Goal: Communication & Community: Answer question/provide support

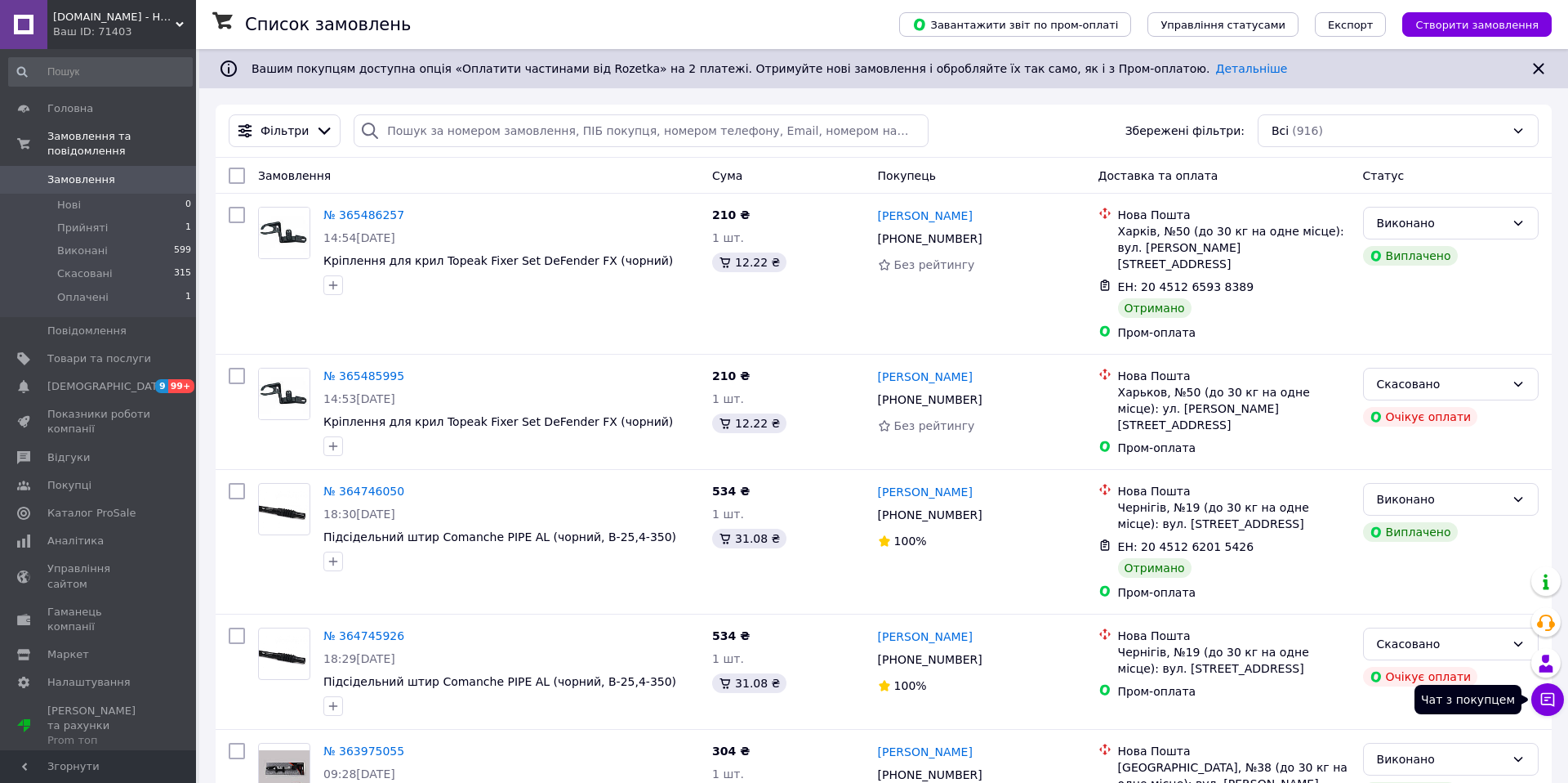
click at [1546, 698] on icon at bounding box center [1548, 700] width 14 height 14
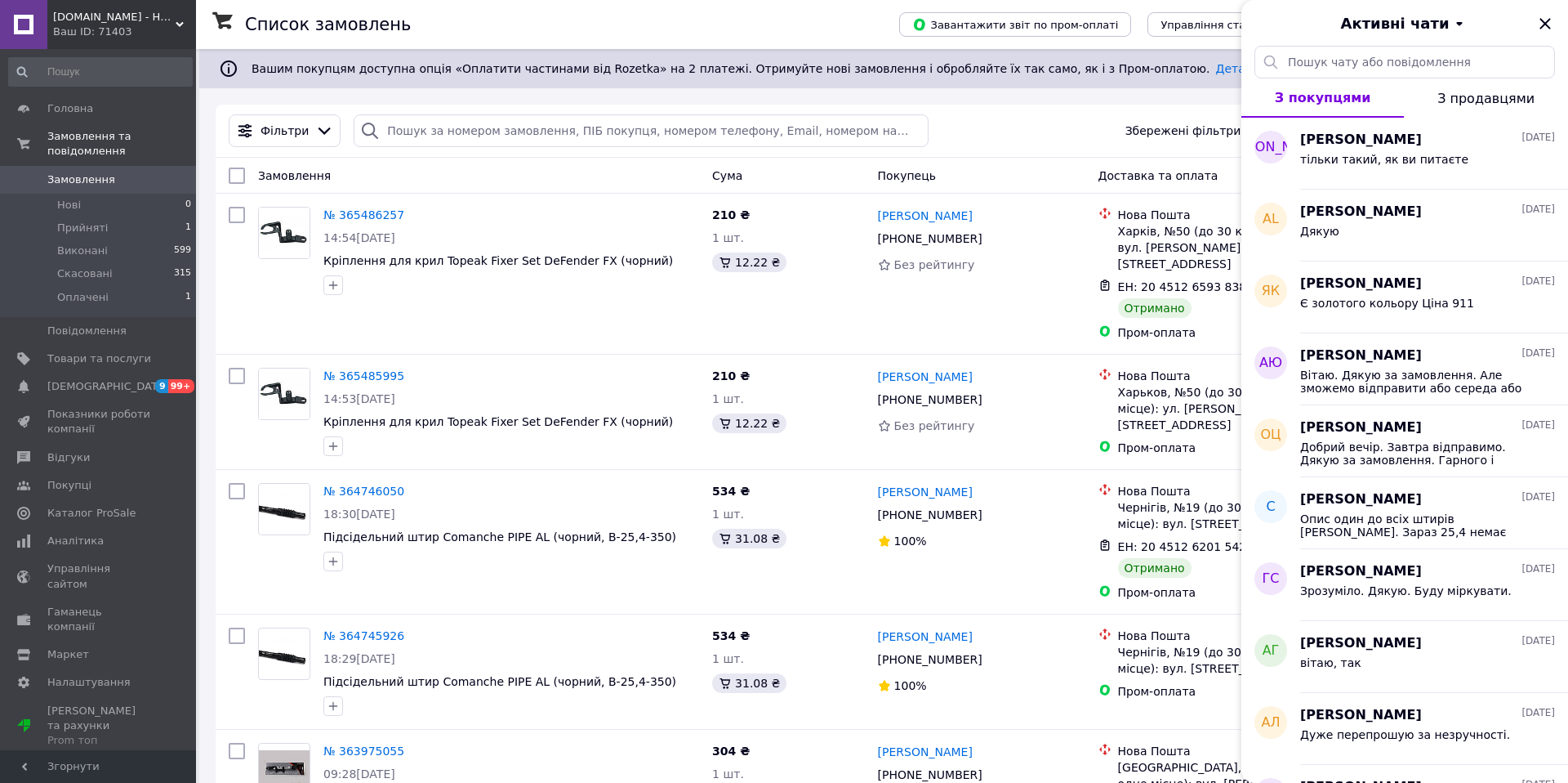
click at [91, 25] on div "Ваш ID: 71403" at bounding box center [124, 32] width 143 height 15
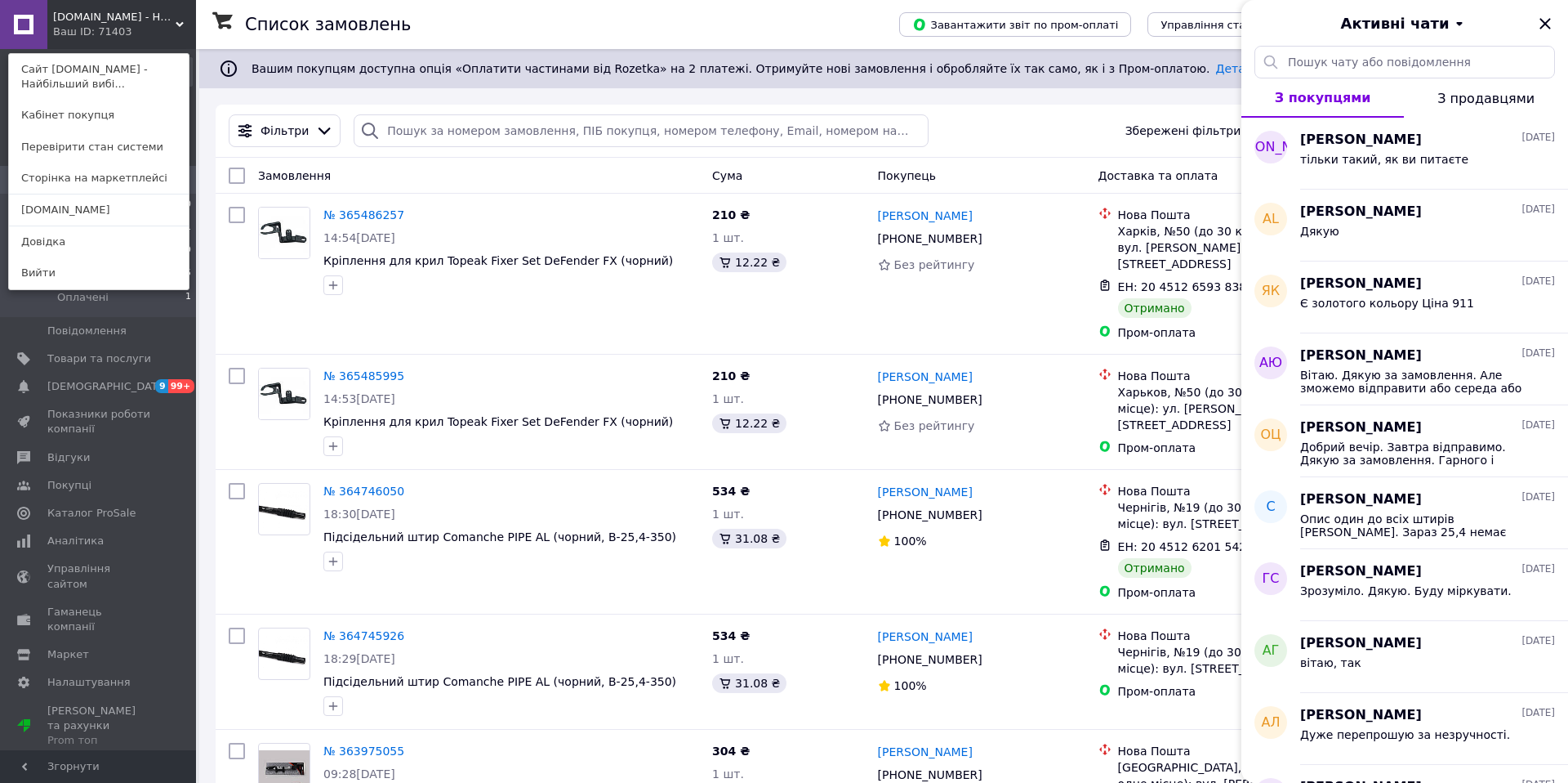
click at [59, 218] on link "[DOMAIN_NAME]" at bounding box center [99, 209] width 180 height 31
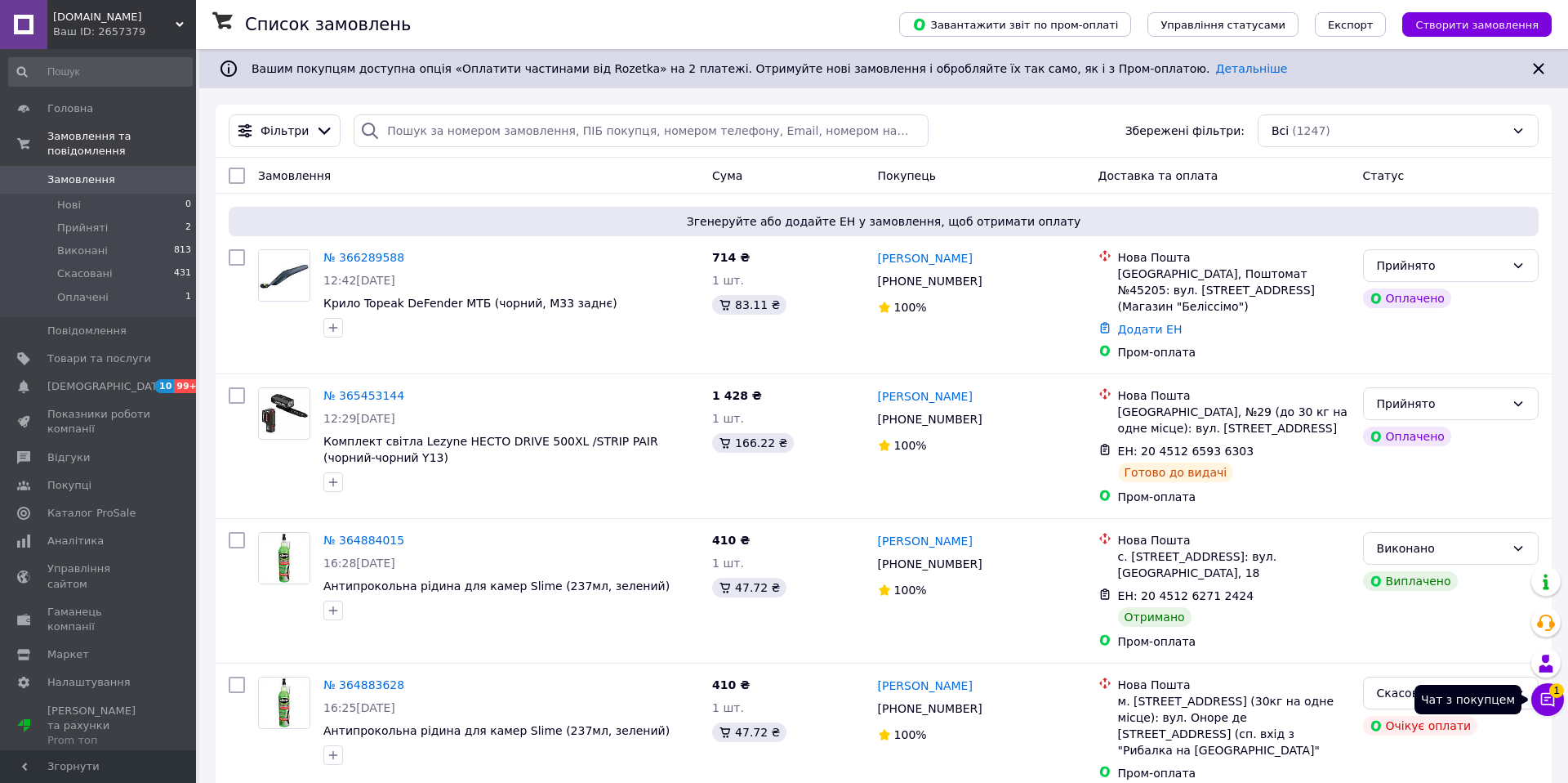
click at [1542, 708] on button "Чат з покупцем 1" at bounding box center [1547, 699] width 33 height 33
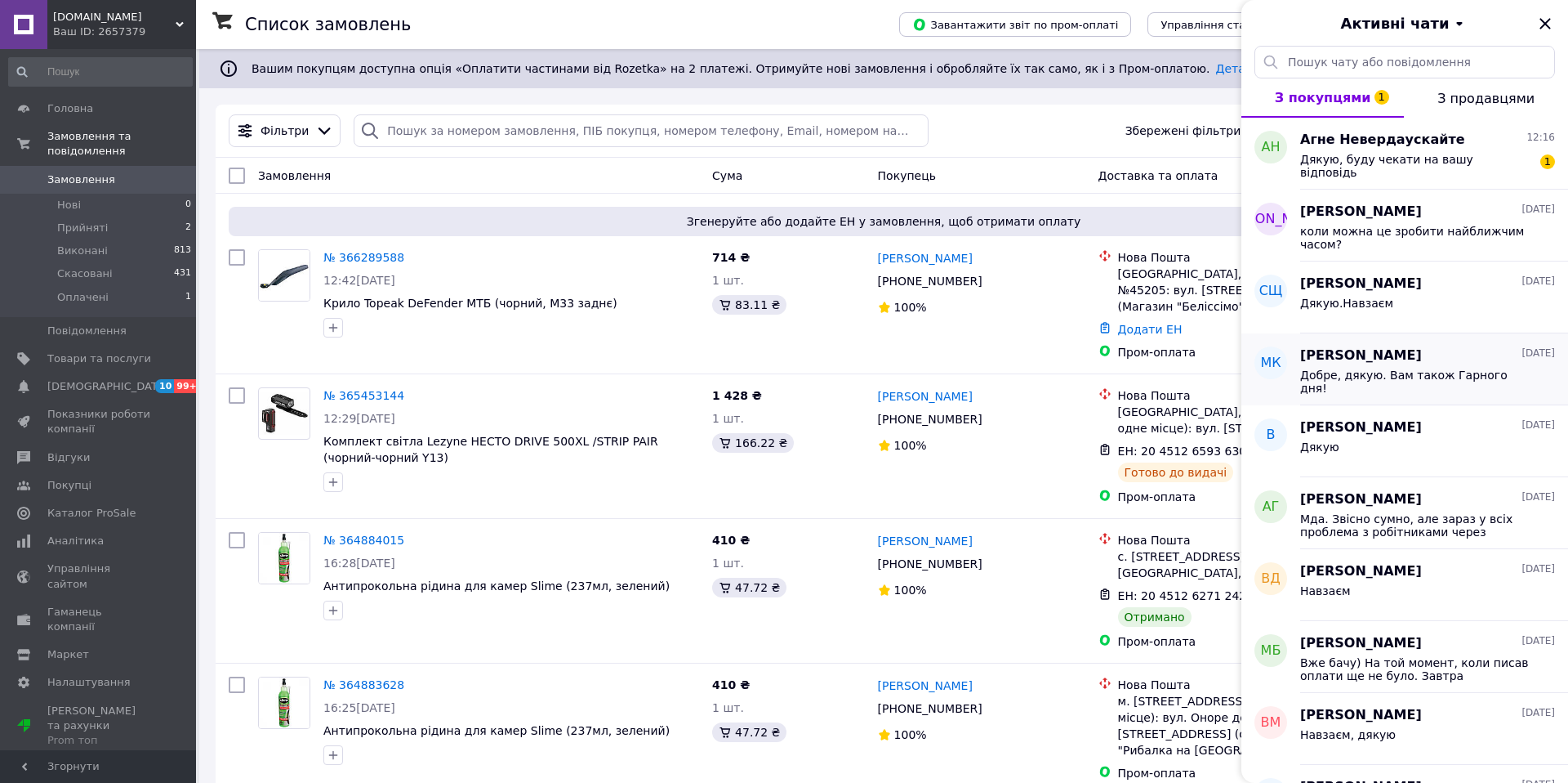
click at [1409, 353] on span "[PERSON_NAME]" at bounding box center [1361, 356] width 121 height 19
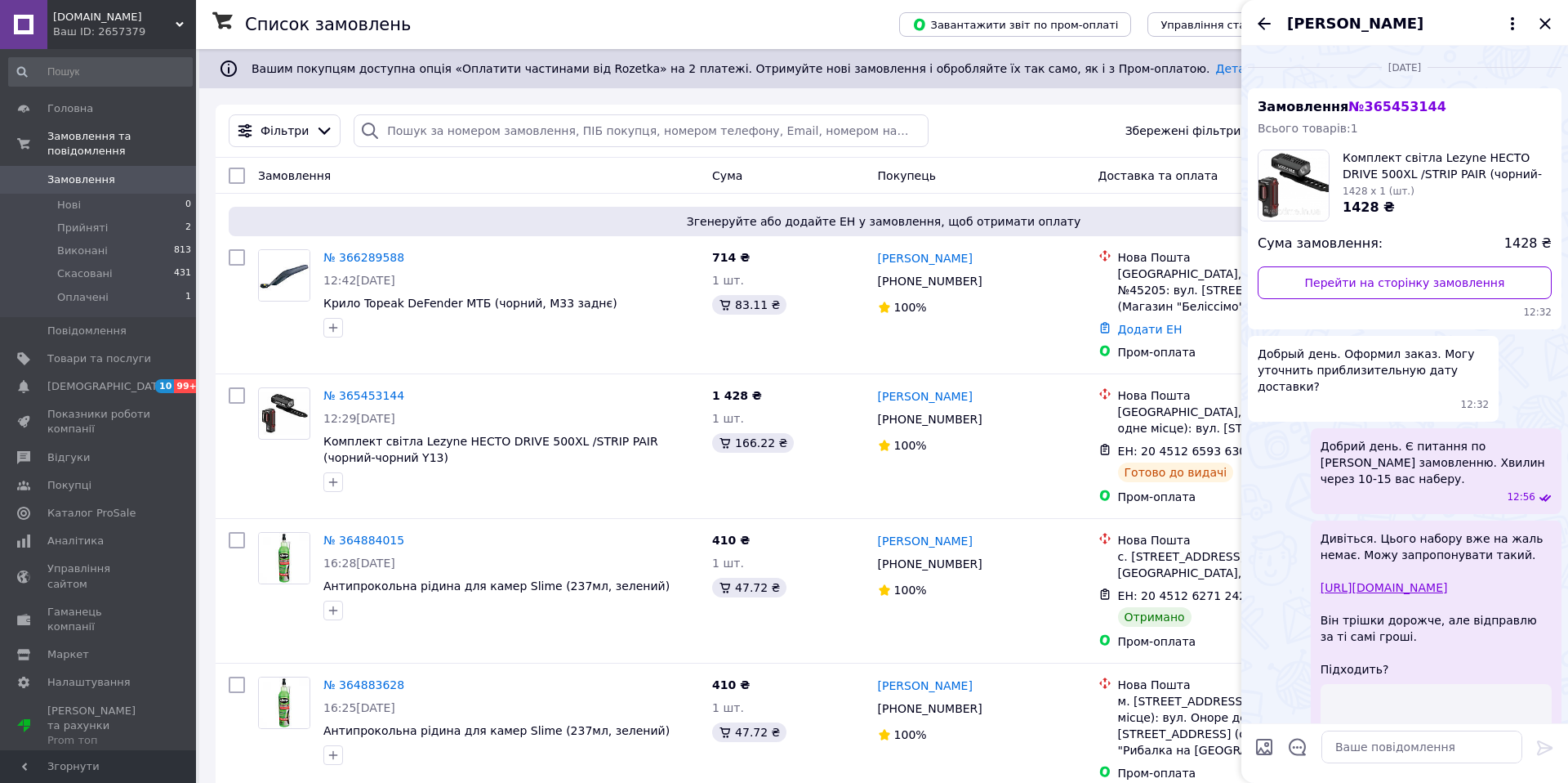
scroll to position [760, 0]
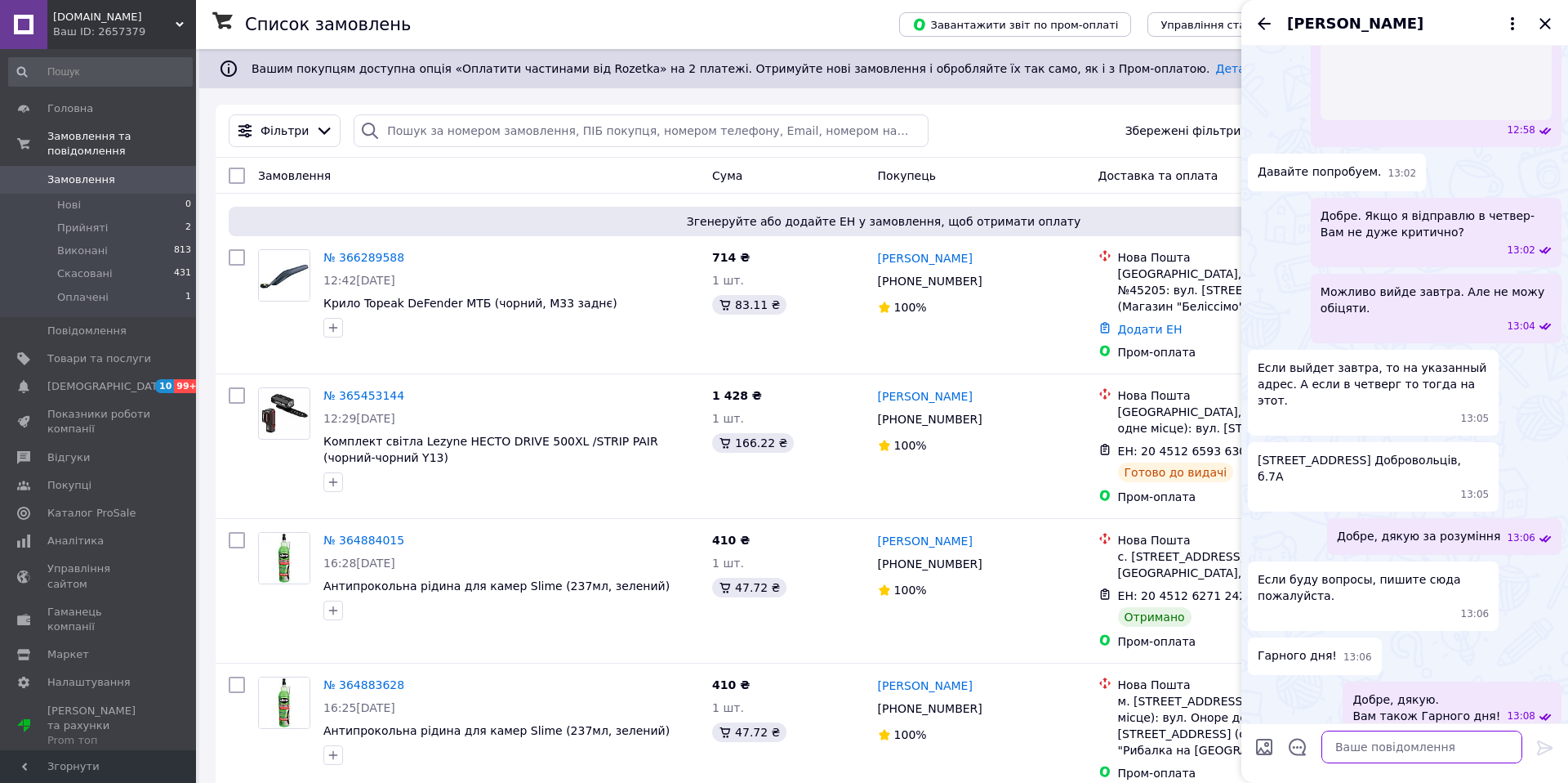
click at [1403, 749] on textarea at bounding box center [1423, 747] width 201 height 33
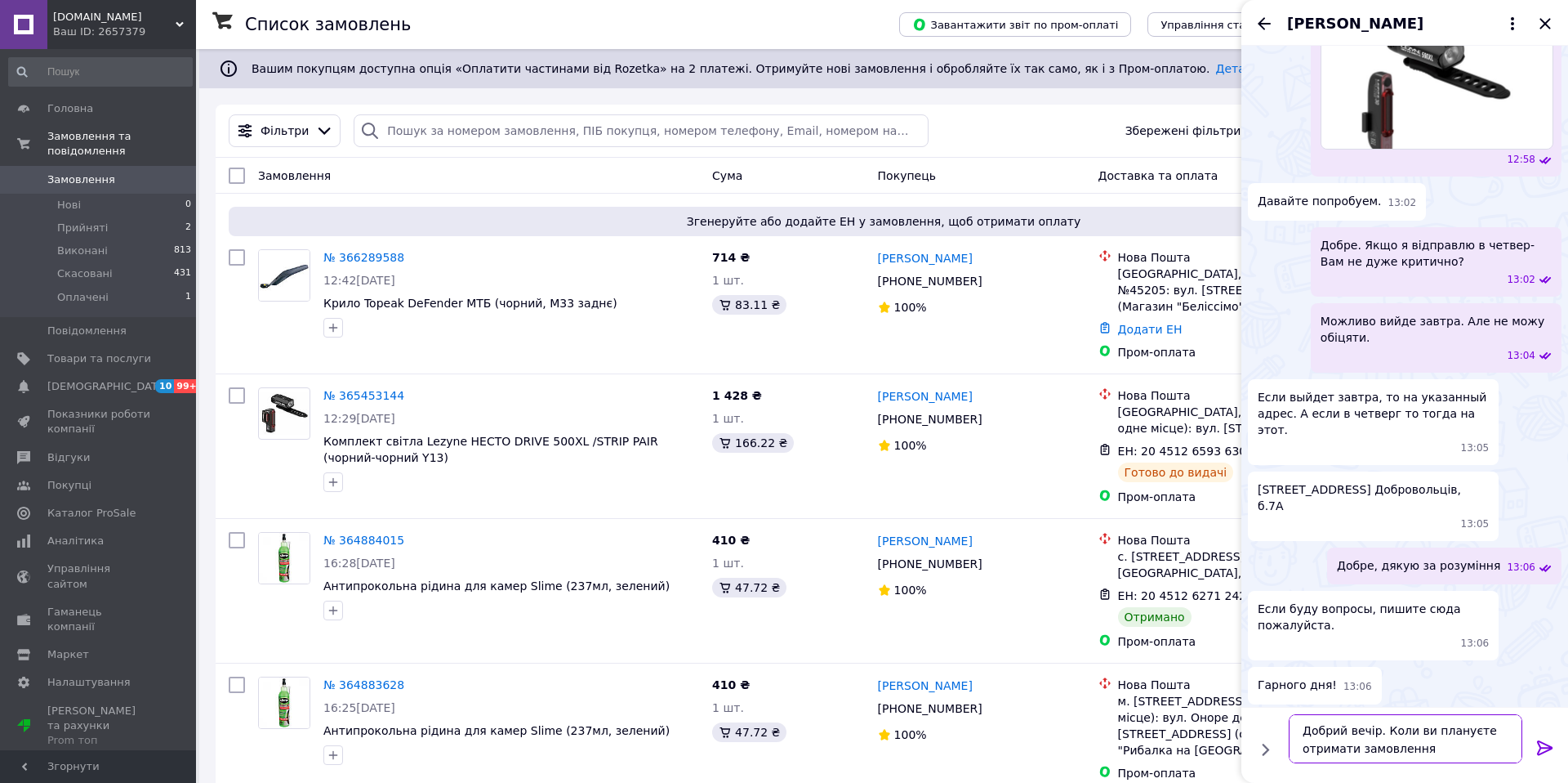
type textarea "Добрий вечір. Коли ви плануєте отримати замовлення?"
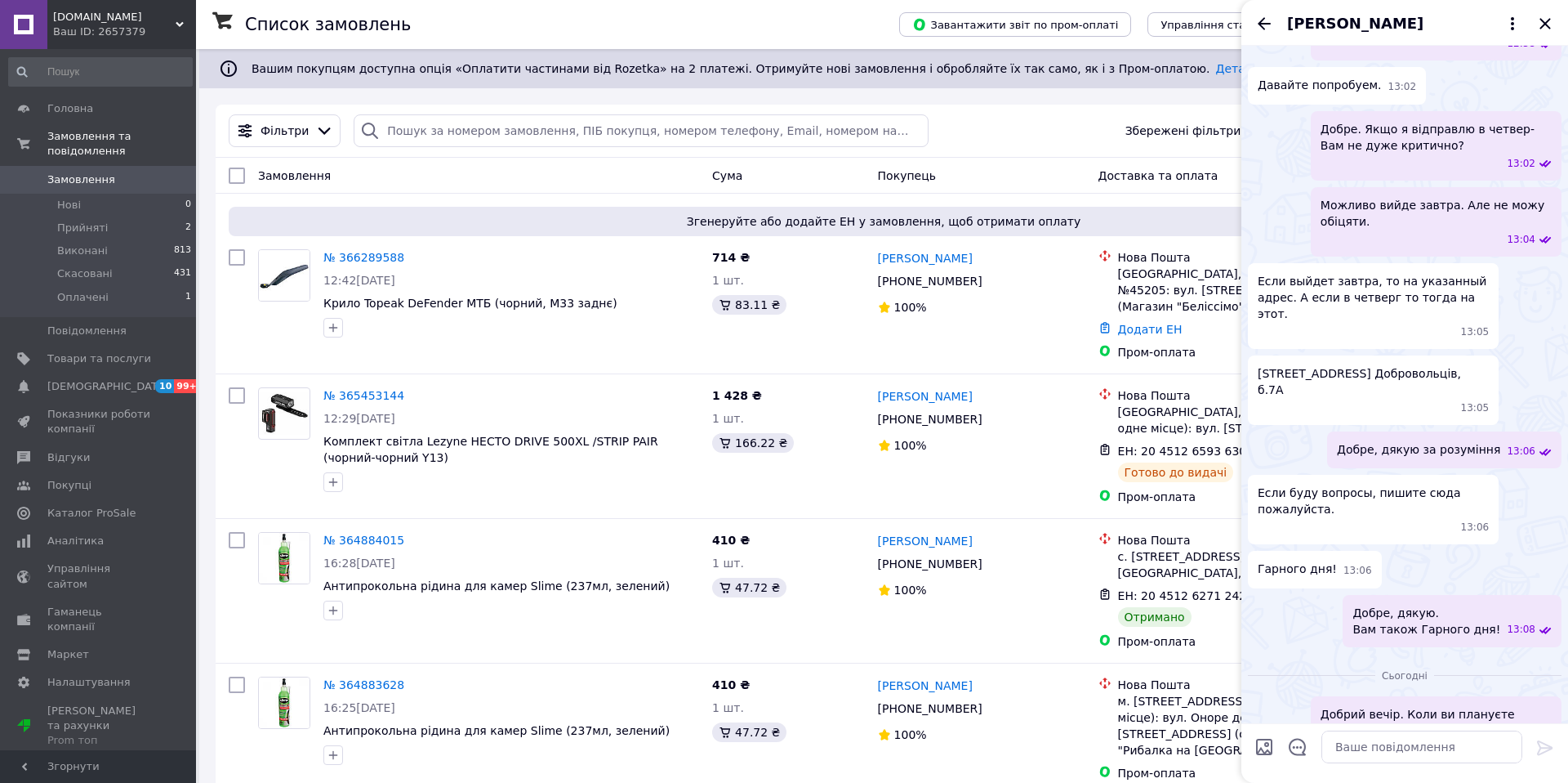
click at [1264, 25] on icon "Назад" at bounding box center [1264, 24] width 20 height 20
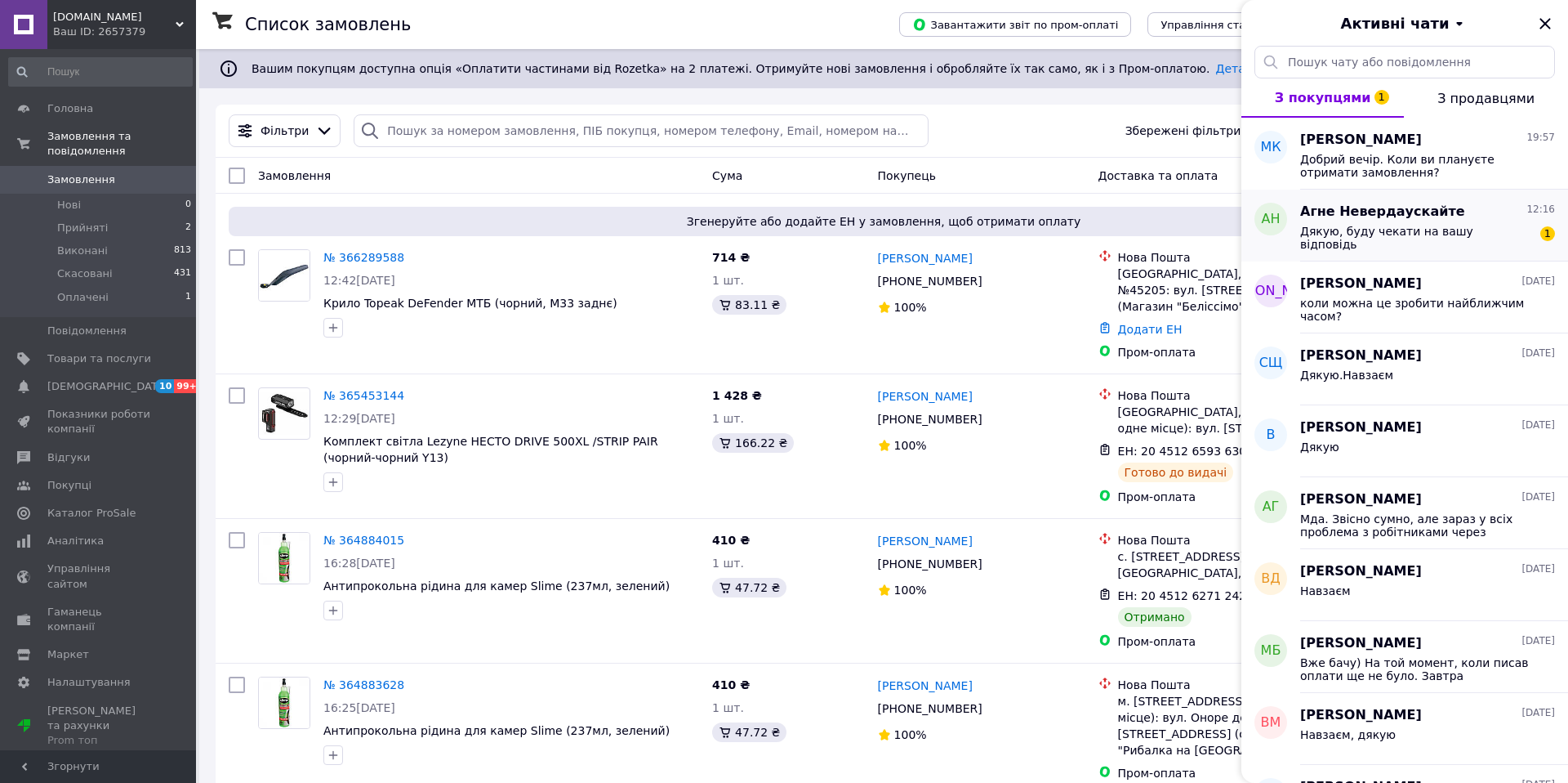
click at [1390, 239] on div "Дякую, буду чекати на вашу відповідь" at bounding box center [1416, 238] width 232 height 26
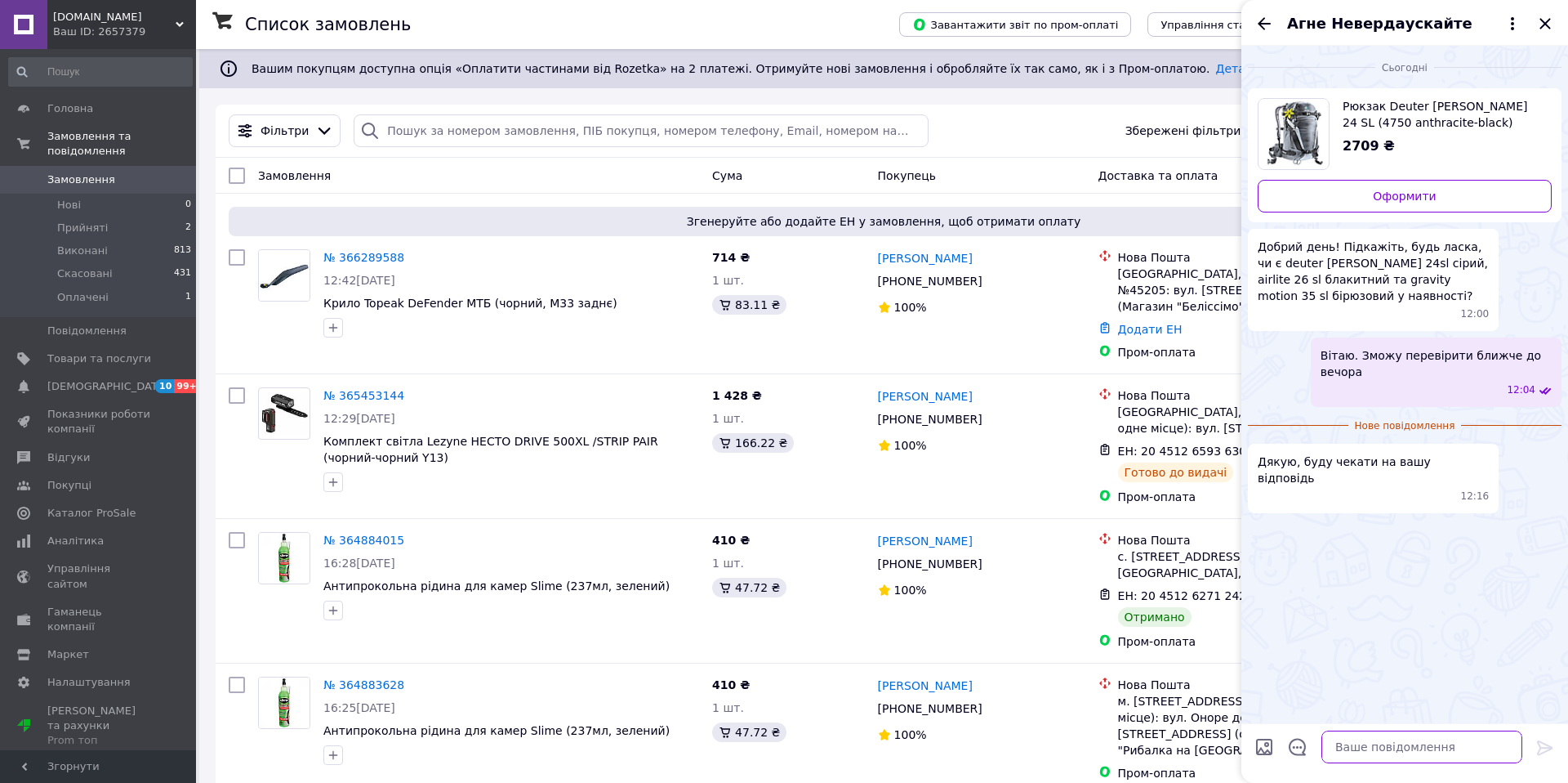
click at [1418, 736] on textarea at bounding box center [1423, 747] width 201 height 33
type textarea "добрий вечір!"
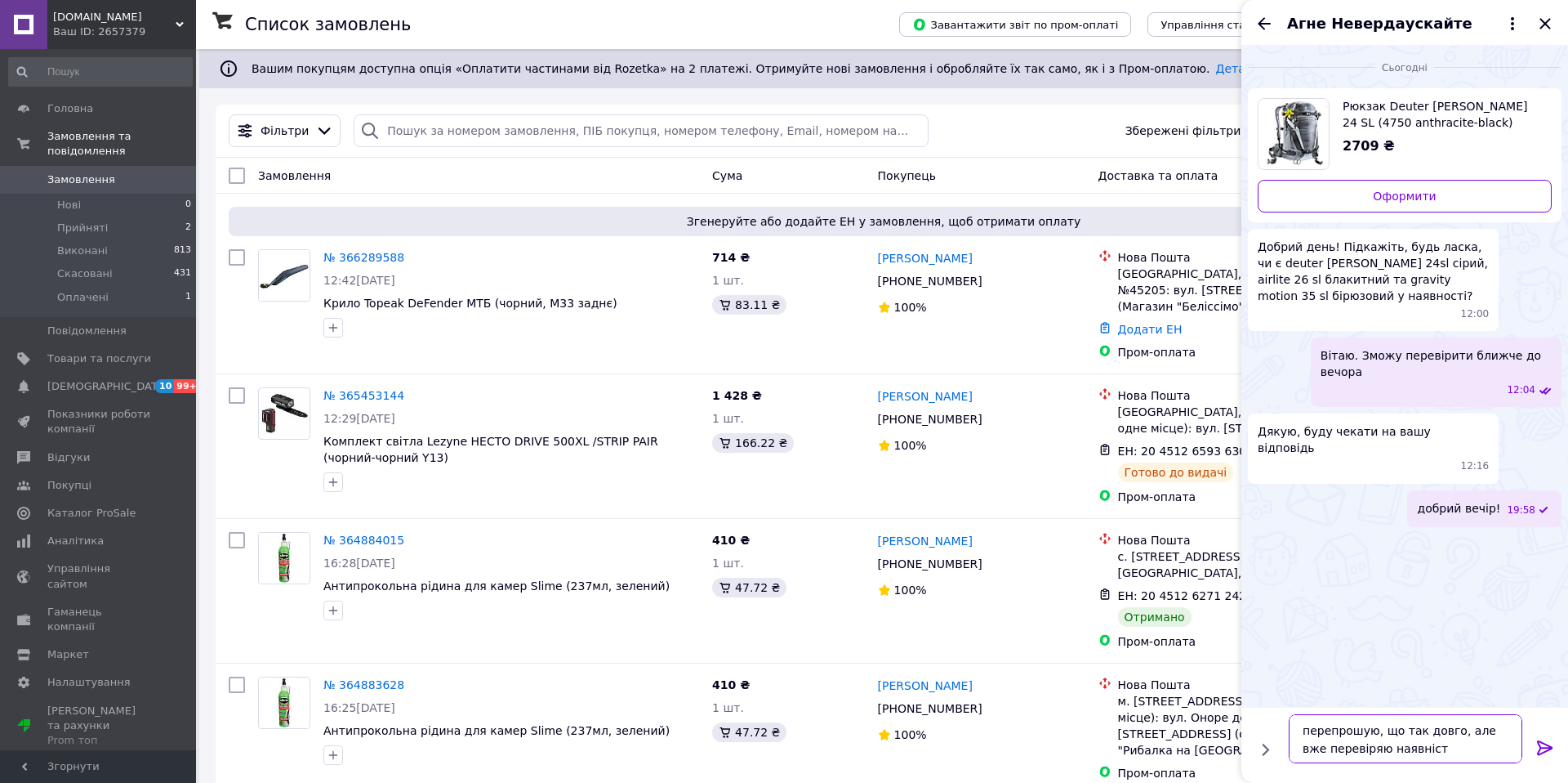
type textarea "перепрошую, що так довго, але вже перевіряю наявність"
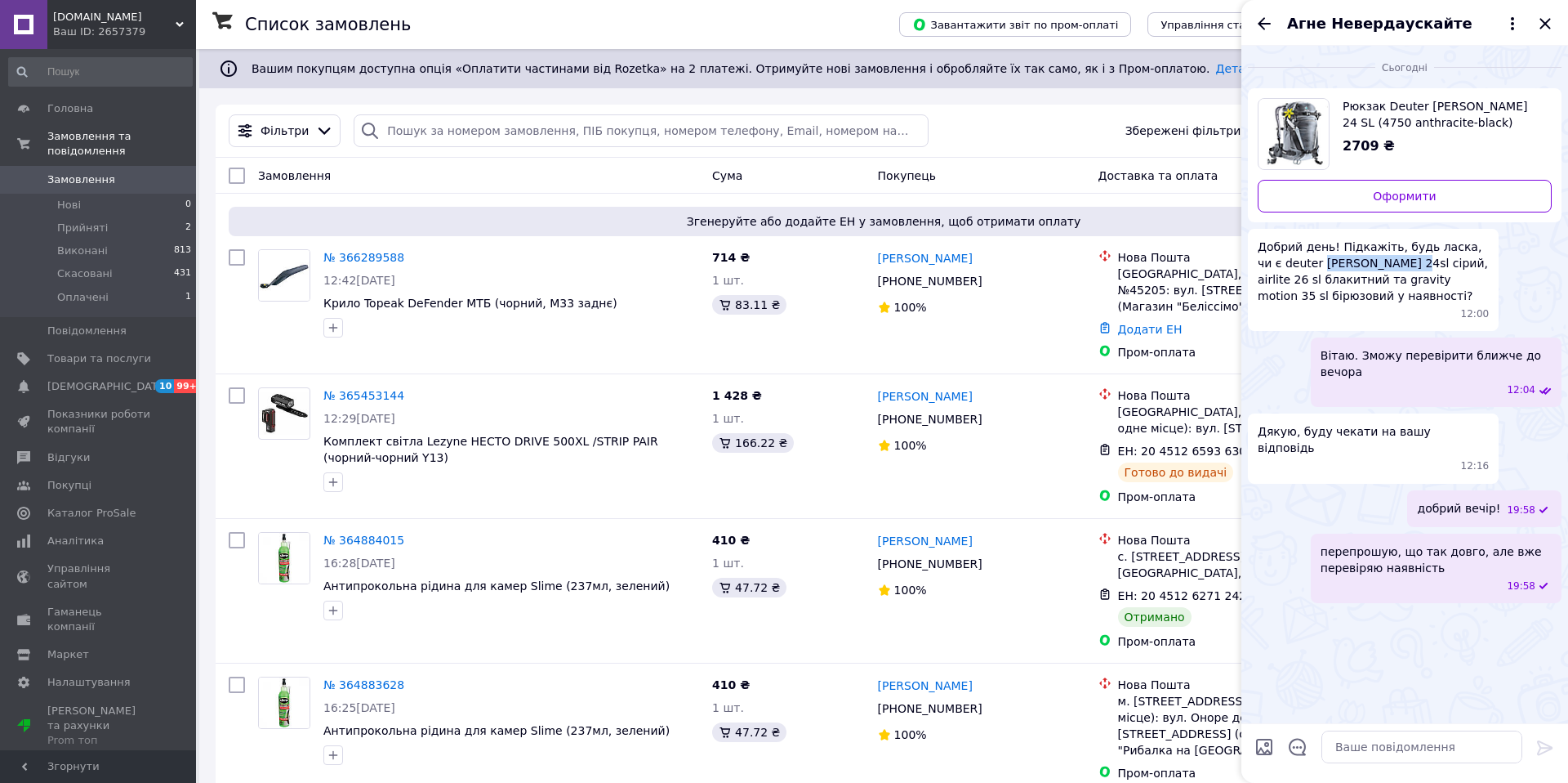
drag, startPoint x: 1297, startPoint y: 264, endPoint x: 1379, endPoint y: 267, distance: 82.1
click at [1368, 265] on span "Добрий день! Підкажіть, будь ласка, чи є deuter [PERSON_NAME] 24sl сірий, airli…" at bounding box center [1374, 272] width 231 height 66
copy span "[PERSON_NAME] 24sl"
click at [1269, 748] on input "Завантажити файли" at bounding box center [1264, 747] width 20 height 20
type input "C:\fakepath\Снимок экрана [DATE] 19.59.46.png"
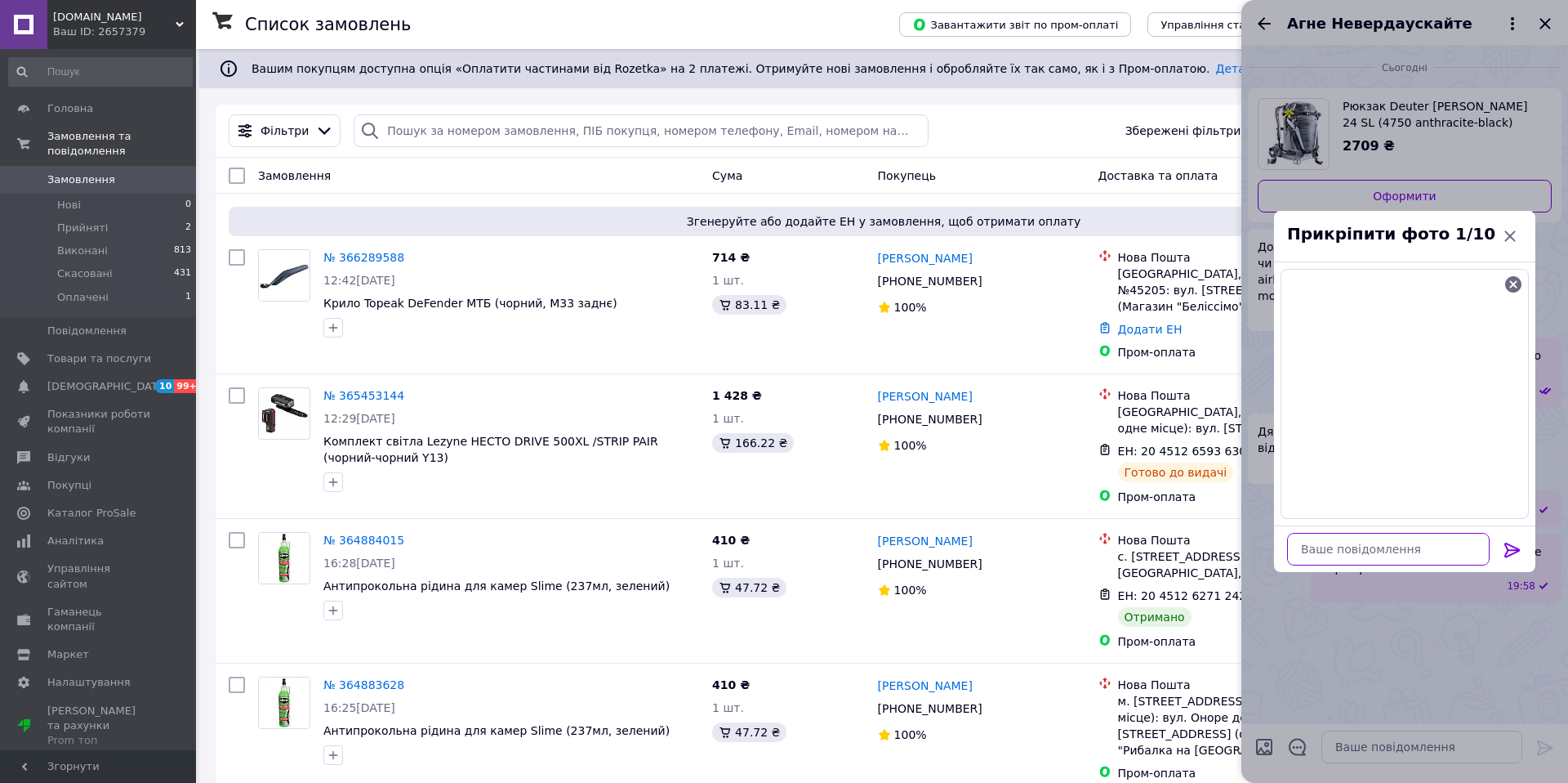
click at [1392, 550] on textarea at bounding box center [1388, 549] width 202 height 33
type textarea "цей є сірий, як на фото"
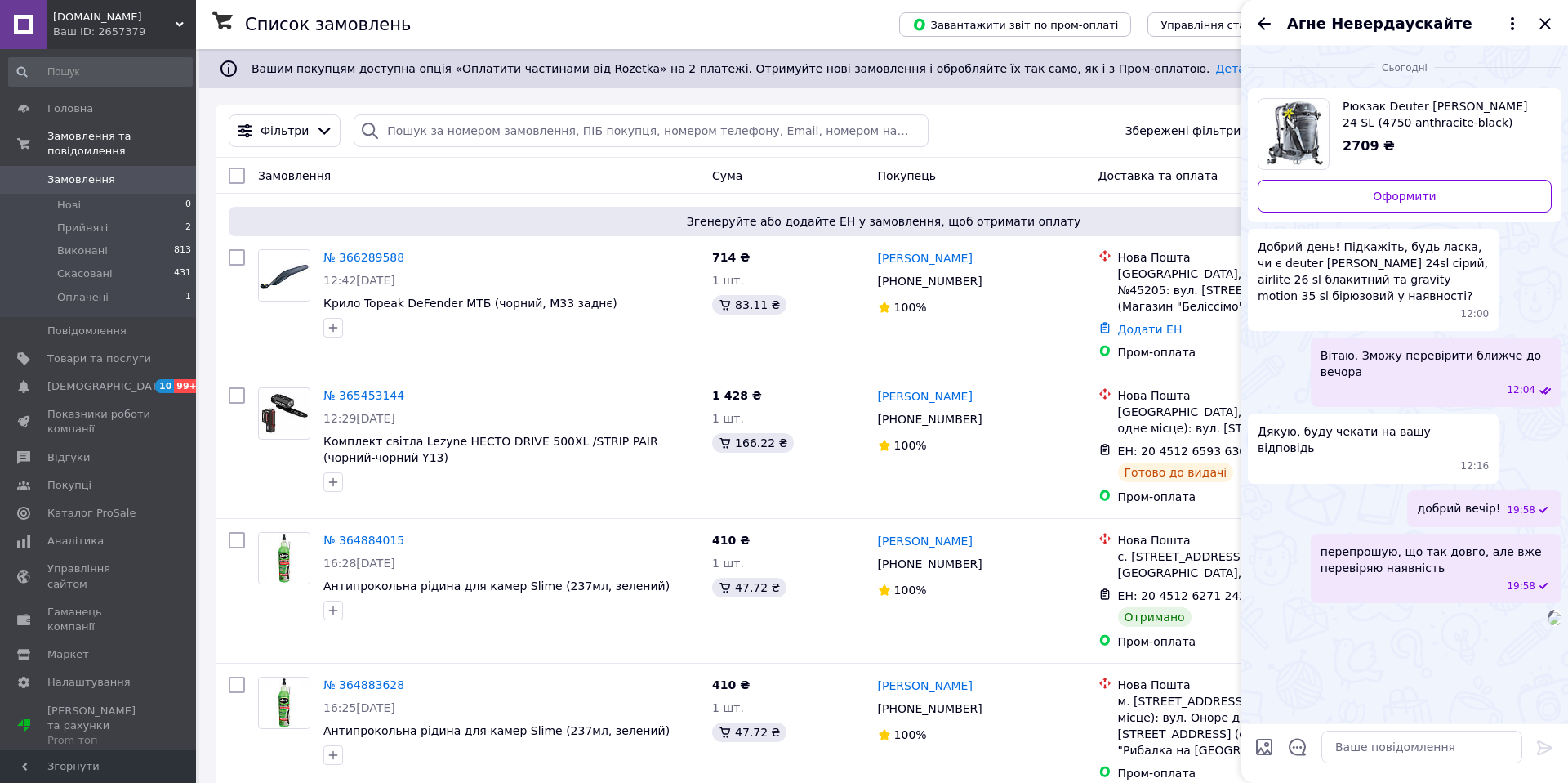
scroll to position [8, 0]
drag, startPoint x: 1407, startPoint y: 257, endPoint x: 1465, endPoint y: 255, distance: 58.0
click at [1465, 255] on span "Добрий день! Підкажіть, будь ласка, чи є deuter [PERSON_NAME] 24sl сірий, airli…" at bounding box center [1374, 272] width 231 height 66
copy span "airlite 26 sl"
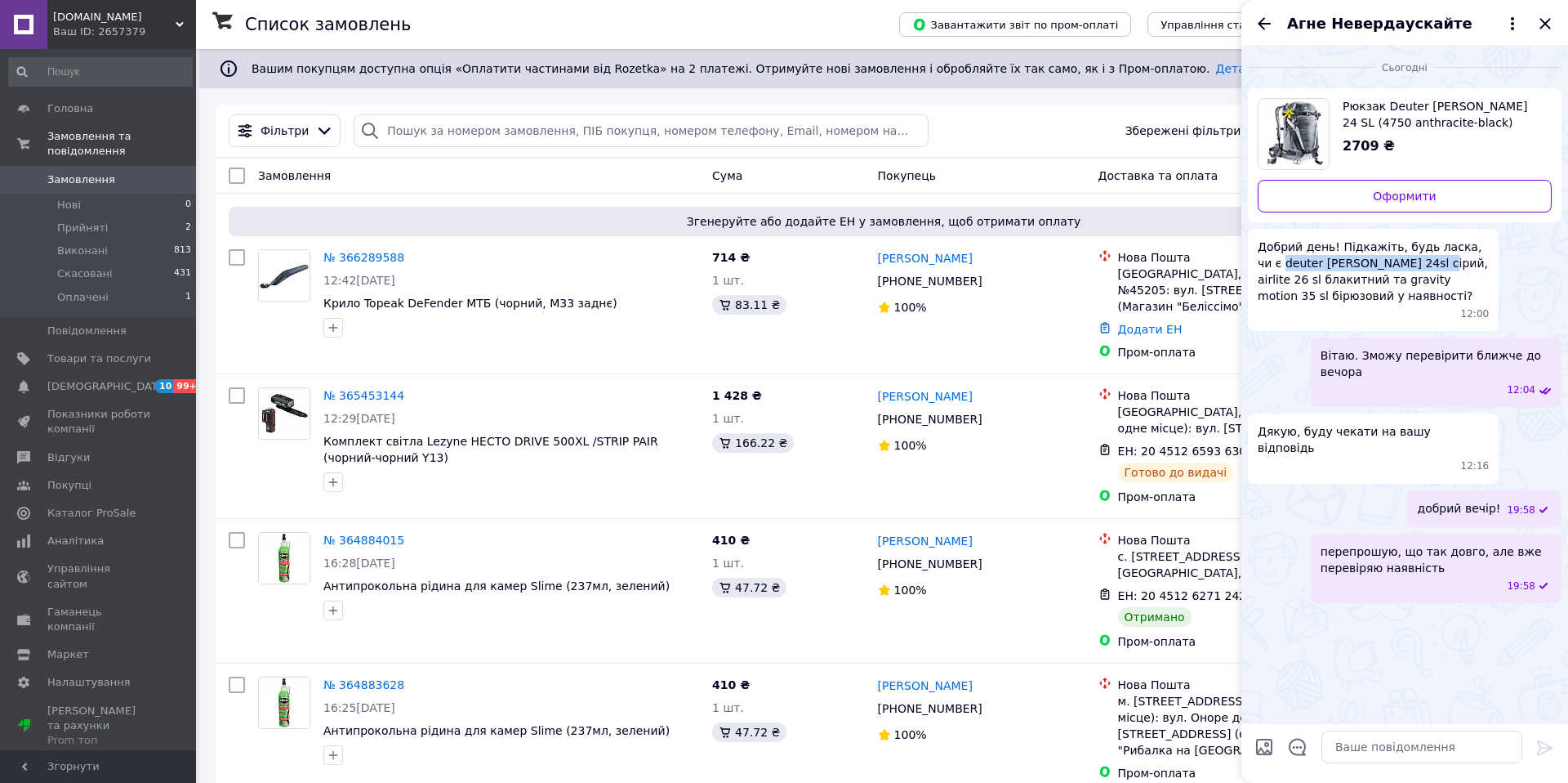
drag, startPoint x: 1259, startPoint y: 264, endPoint x: 1399, endPoint y: 258, distance: 140.1
click at [1400, 258] on span "Добрий день! Підкажіть, будь ласка, чи є deuter [PERSON_NAME] 24sl сірий, airli…" at bounding box center [1374, 272] width 231 height 66
copy span "deuter [PERSON_NAME] 24sl сірий"
click at [1393, 738] on textarea at bounding box center [1423, 747] width 201 height 33
paste textarea "deuter [PERSON_NAME] 24sl сірий"
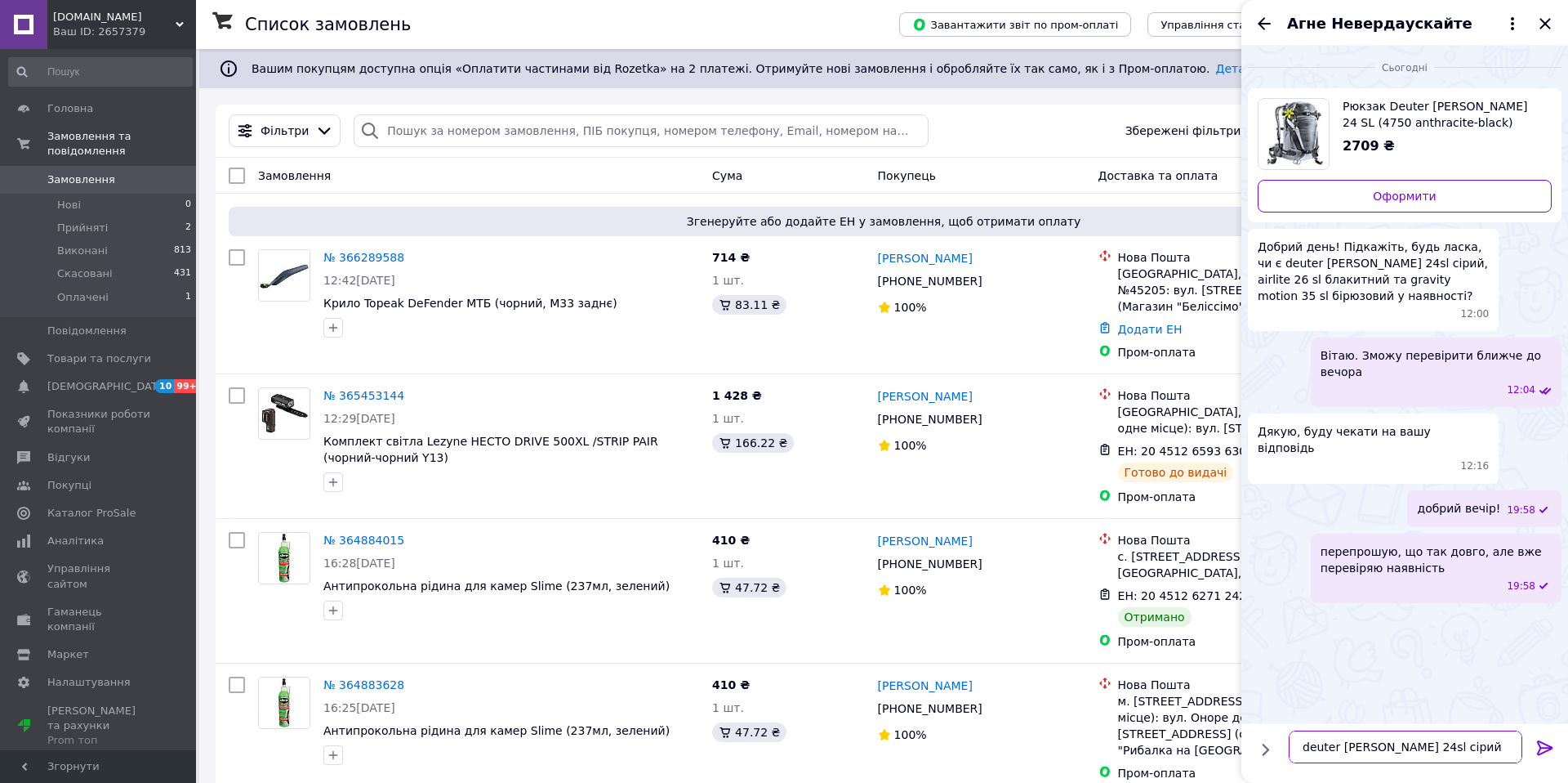
type textarea "deuter [PERSON_NAME] 24sl сірий - [PERSON_NAME]"
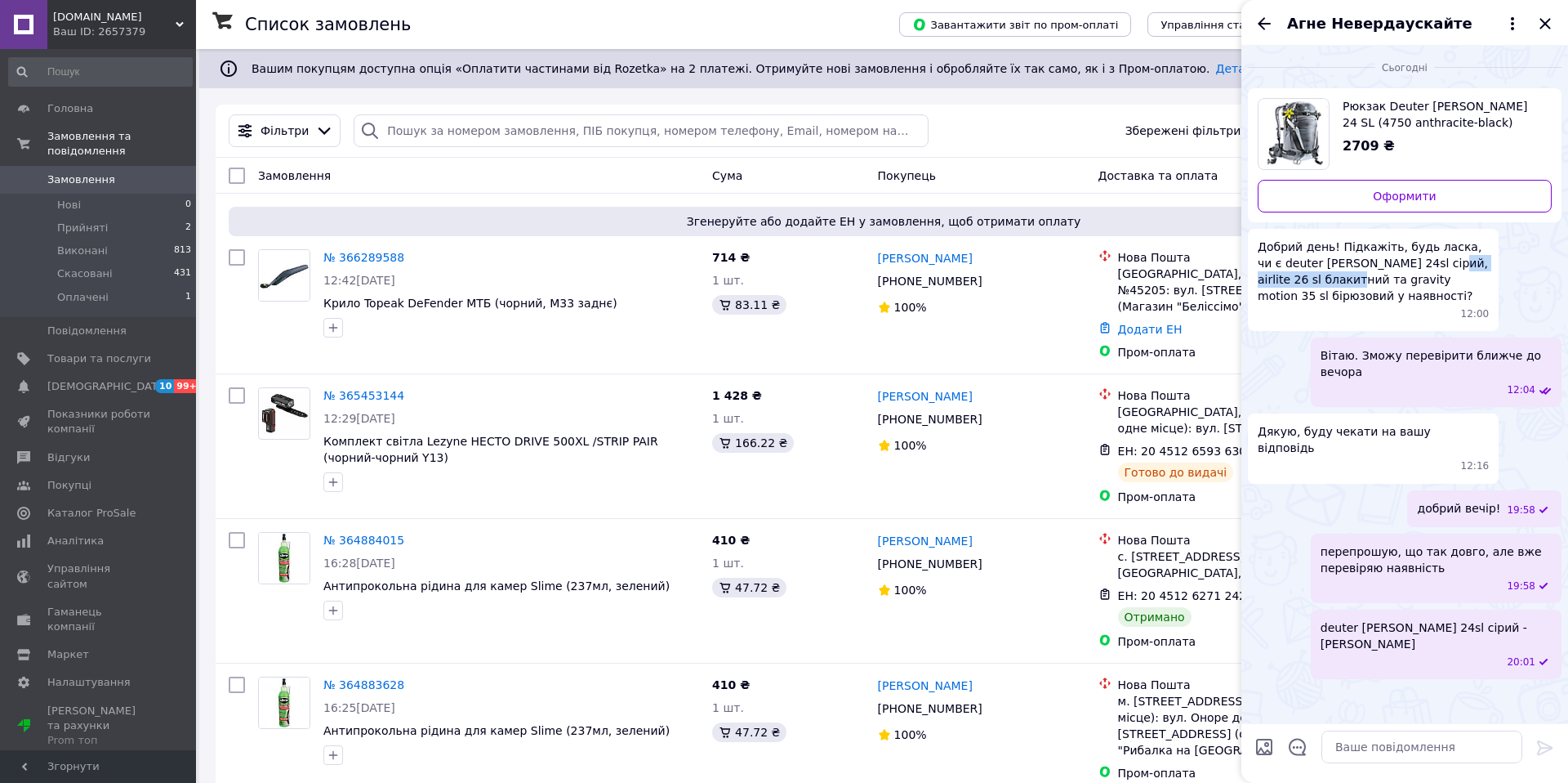
drag, startPoint x: 1409, startPoint y: 264, endPoint x: 1318, endPoint y: 276, distance: 91.8
click at [1318, 276] on span "Добрий день! Підкажіть, будь ласка, чи є deuter [PERSON_NAME] 24sl сірий, airli…" at bounding box center [1374, 272] width 231 height 66
copy span "airlite 26 sl блакитний"
click at [1416, 747] on textarea at bounding box center [1423, 747] width 201 height 33
paste textarea "airlite 26 sl блакитний"
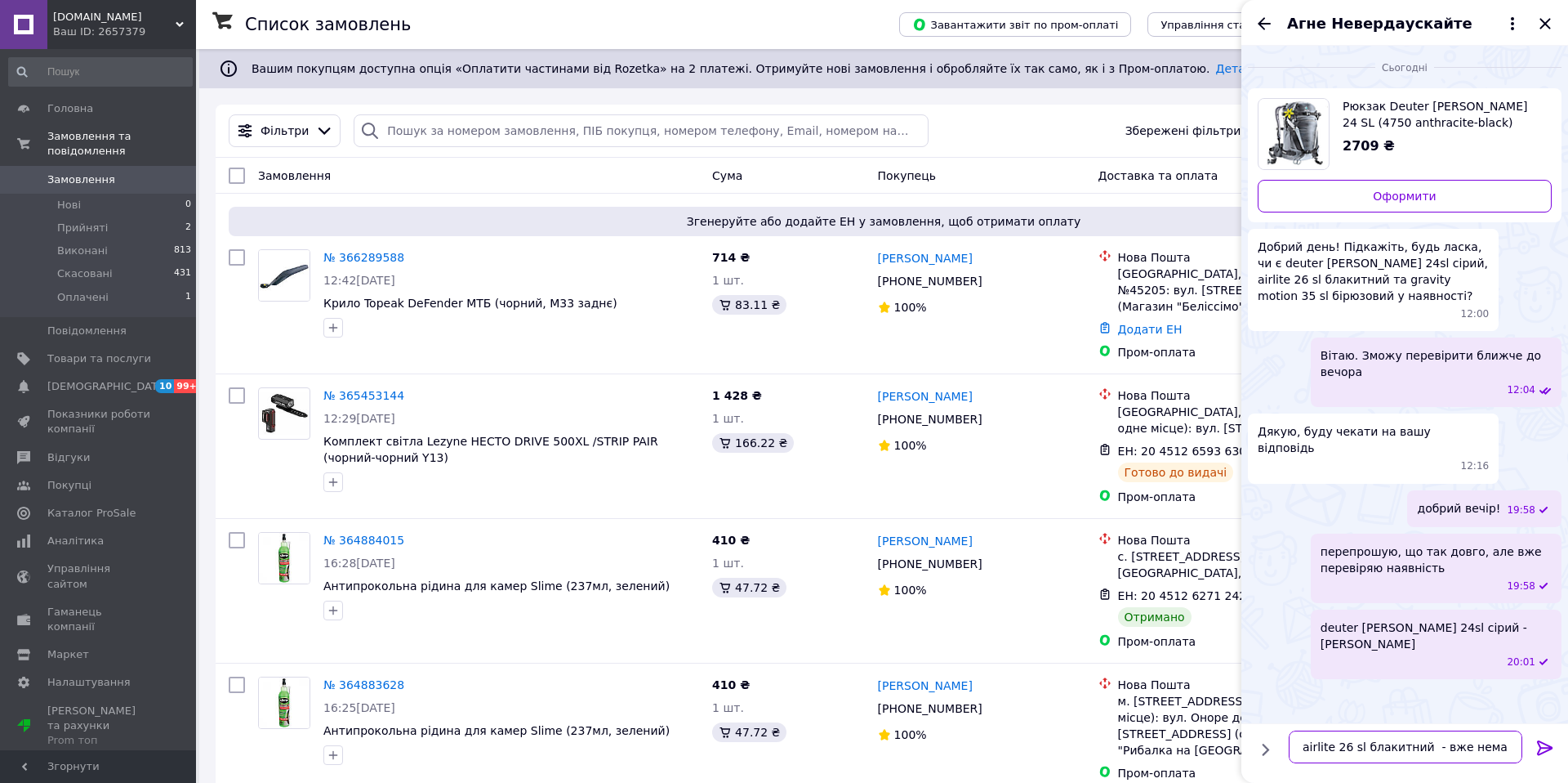
type textarea "airlite 26 sl блакитний - вже немає"
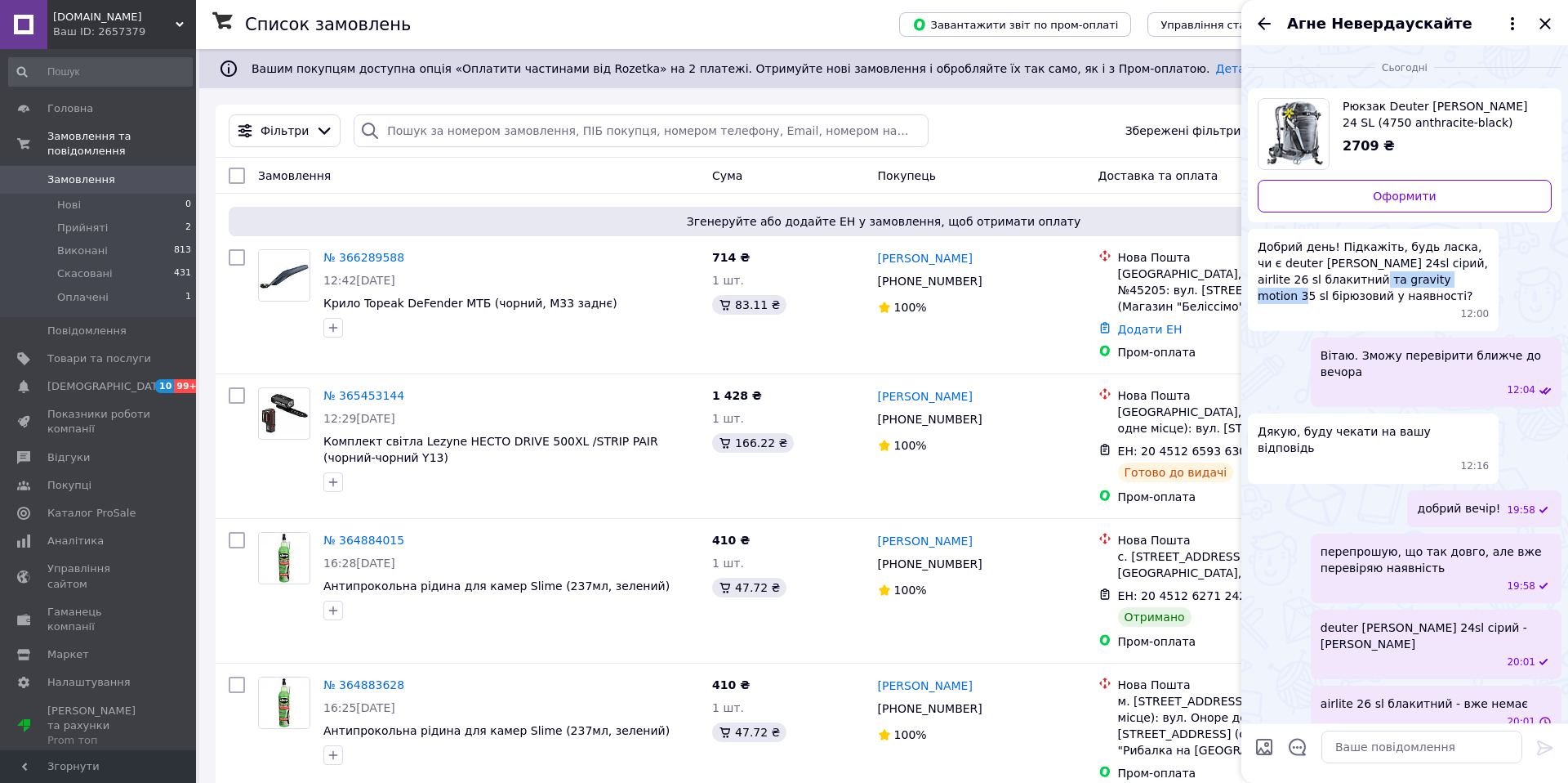
drag, startPoint x: 1336, startPoint y: 281, endPoint x: 1439, endPoint y: 280, distance: 103.0
click at [1439, 280] on span "Добрий день! Підкажіть, будь ласка, чи є deuter [PERSON_NAME] 24sl сірий, airli…" at bounding box center [1374, 272] width 231 height 66
copy span "gravity motion 35 sl"
click at [1367, 749] on textarea at bounding box center [1423, 747] width 201 height 33
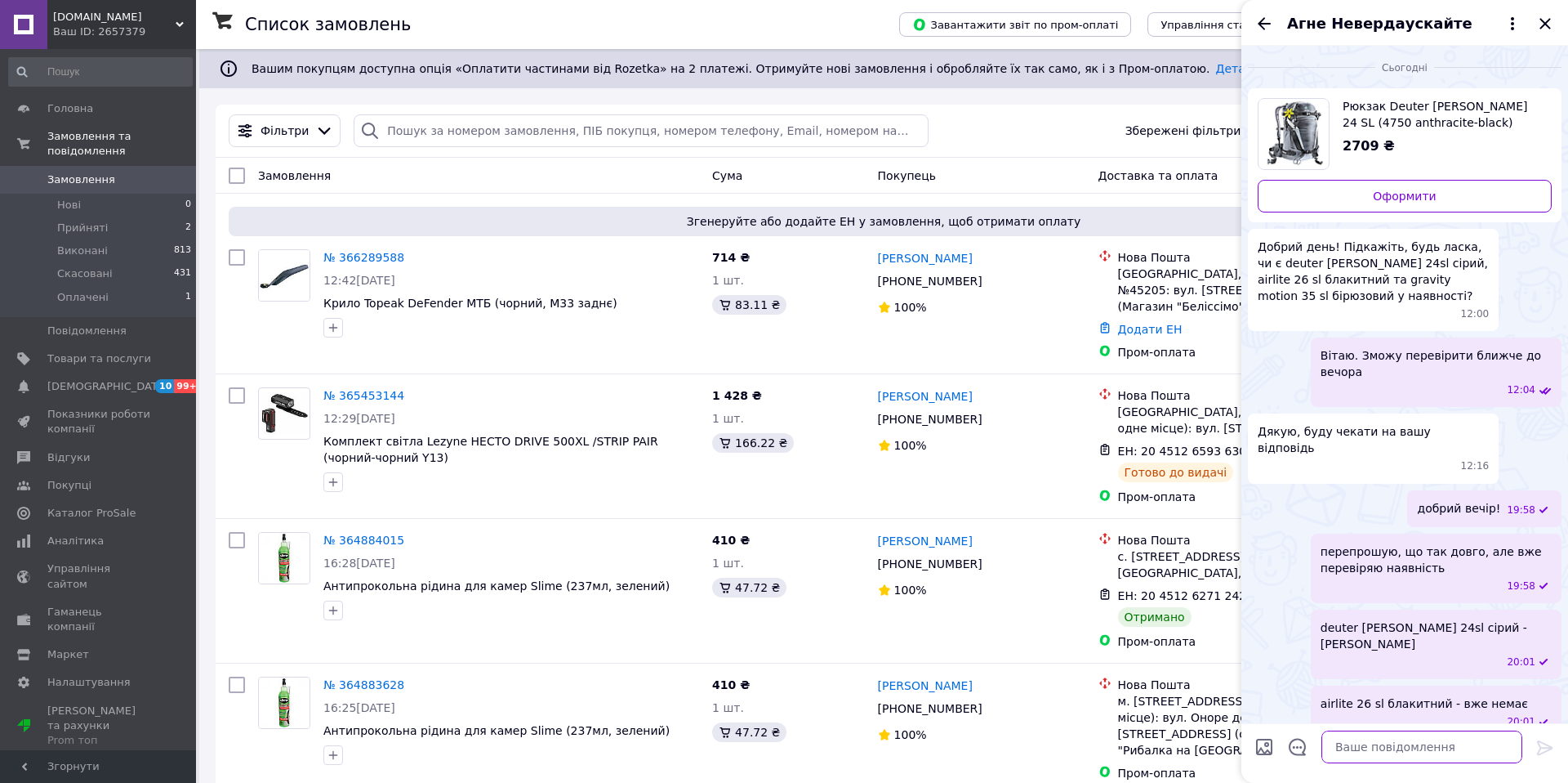
paste textarea "gravity motion 35 sl"
type textarea "gravity motion 35 sl бірюзовий - є"
click at [373, 256] on link "№ 366289588" at bounding box center [363, 257] width 81 height 13
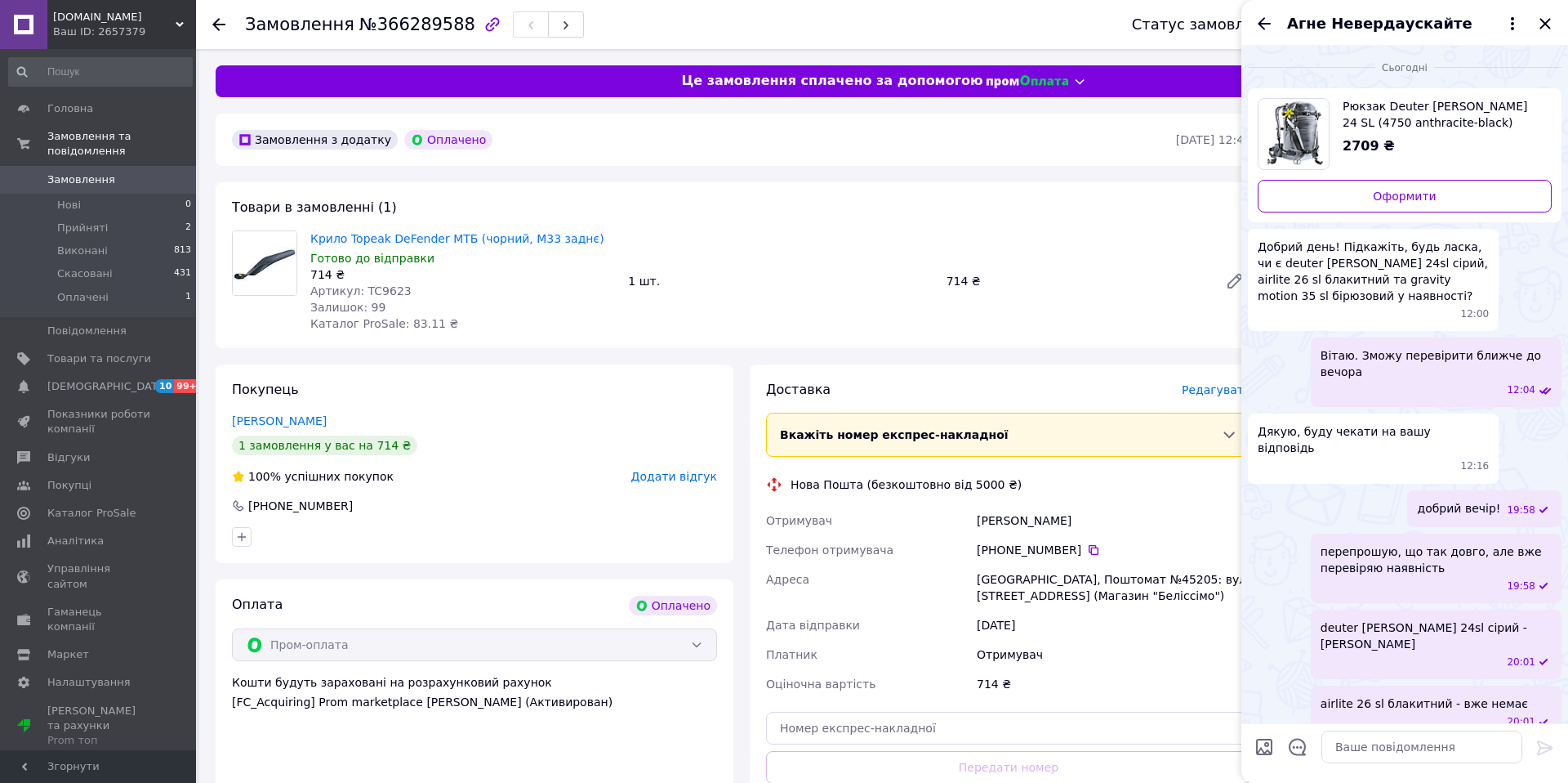
click at [1548, 24] on icon "Закрити" at bounding box center [1546, 24] width 20 height 20
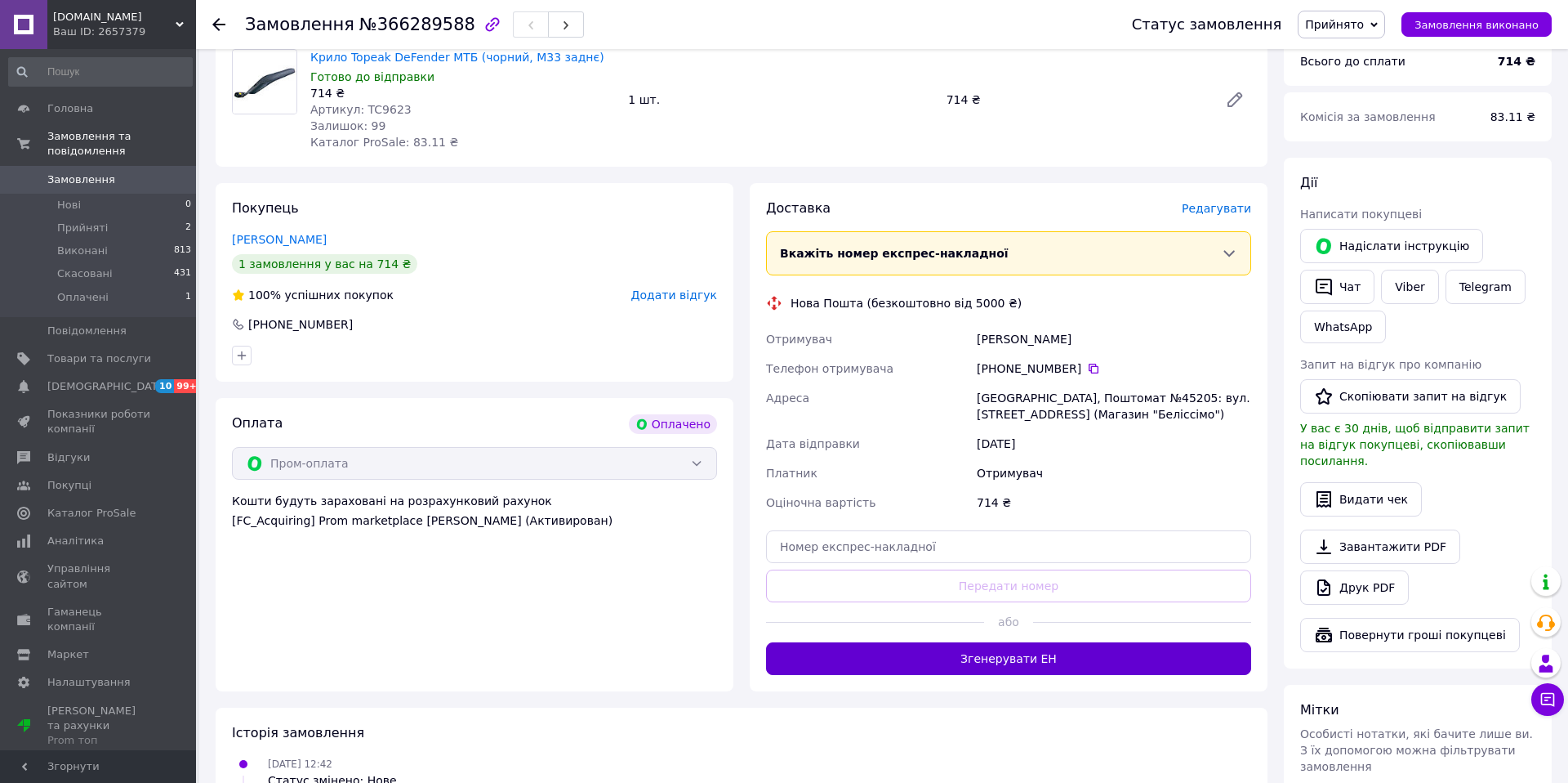
scroll to position [183, 0]
click at [1018, 661] on button "Згенерувати ЕН" at bounding box center [1008, 656] width 485 height 33
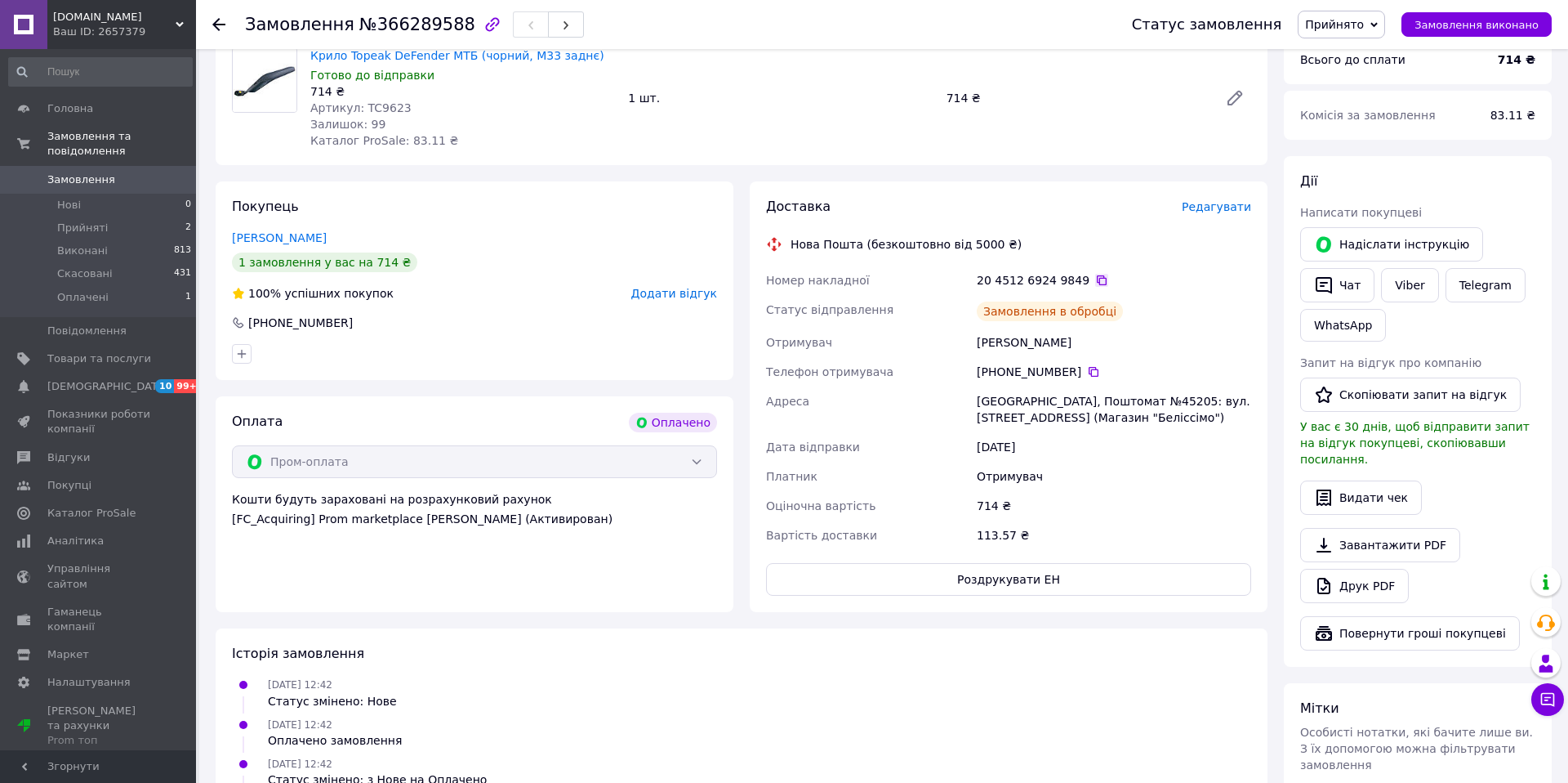
click at [1096, 280] on icon at bounding box center [1101, 280] width 13 height 13
click at [1545, 709] on button "Чат з покупцем" at bounding box center [1547, 699] width 33 height 33
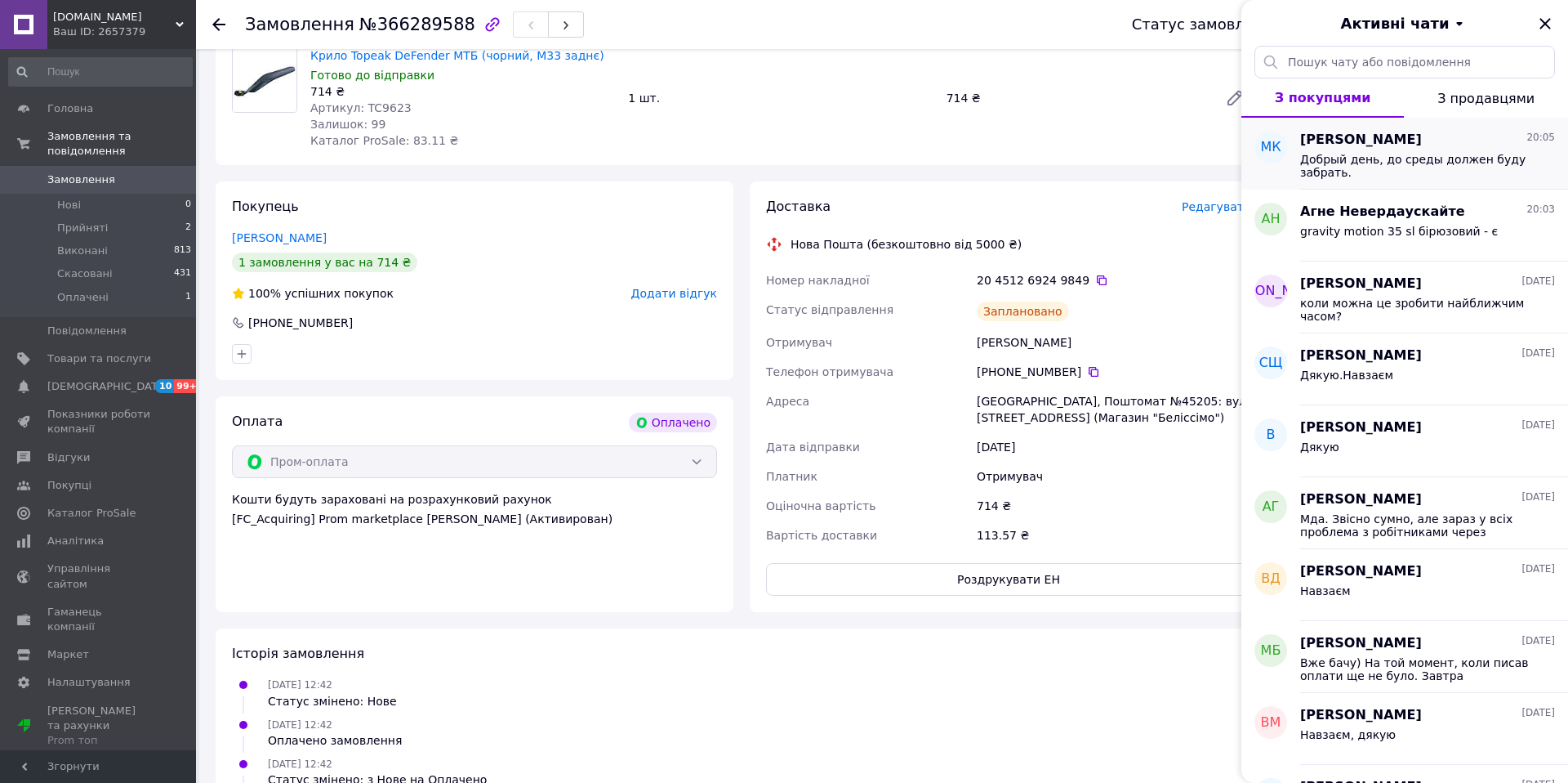
click at [1401, 169] on span "Добрый день, до среды должен буду забрать." at bounding box center [1416, 165] width 232 height 26
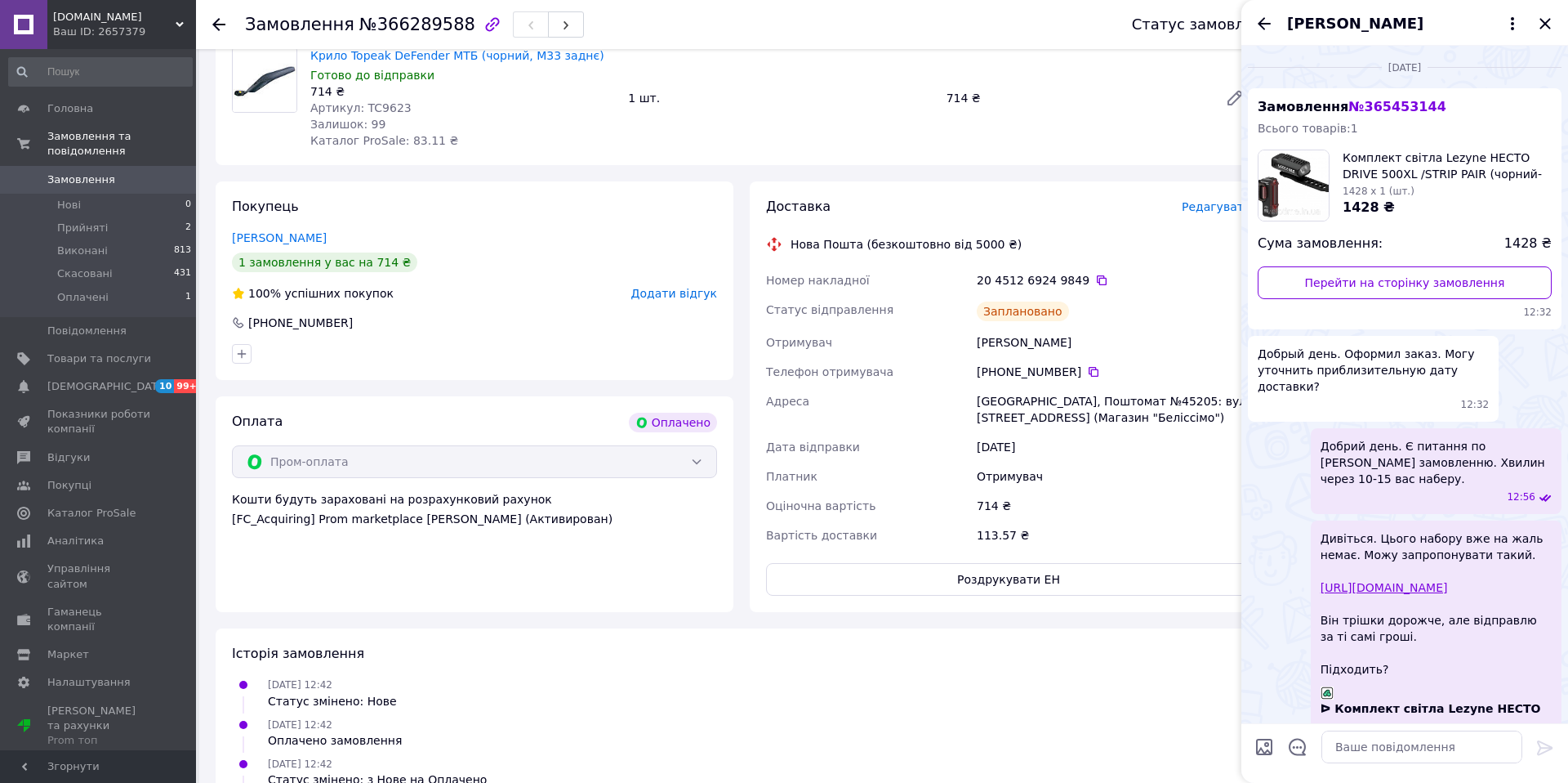
scroll to position [981, 0]
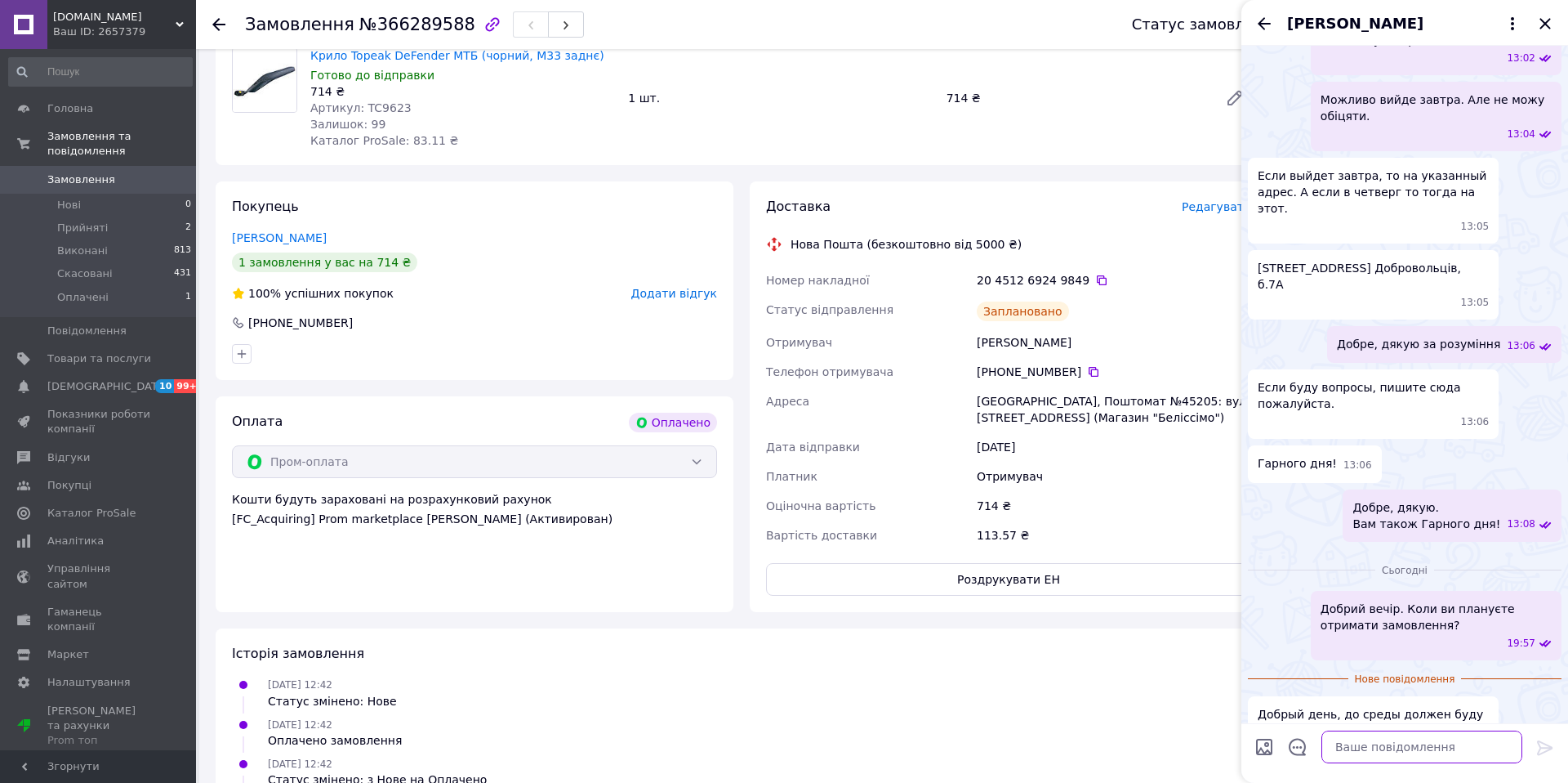
click at [1399, 737] on textarea at bounding box center [1423, 747] width 201 height 33
type textarea "дякую"
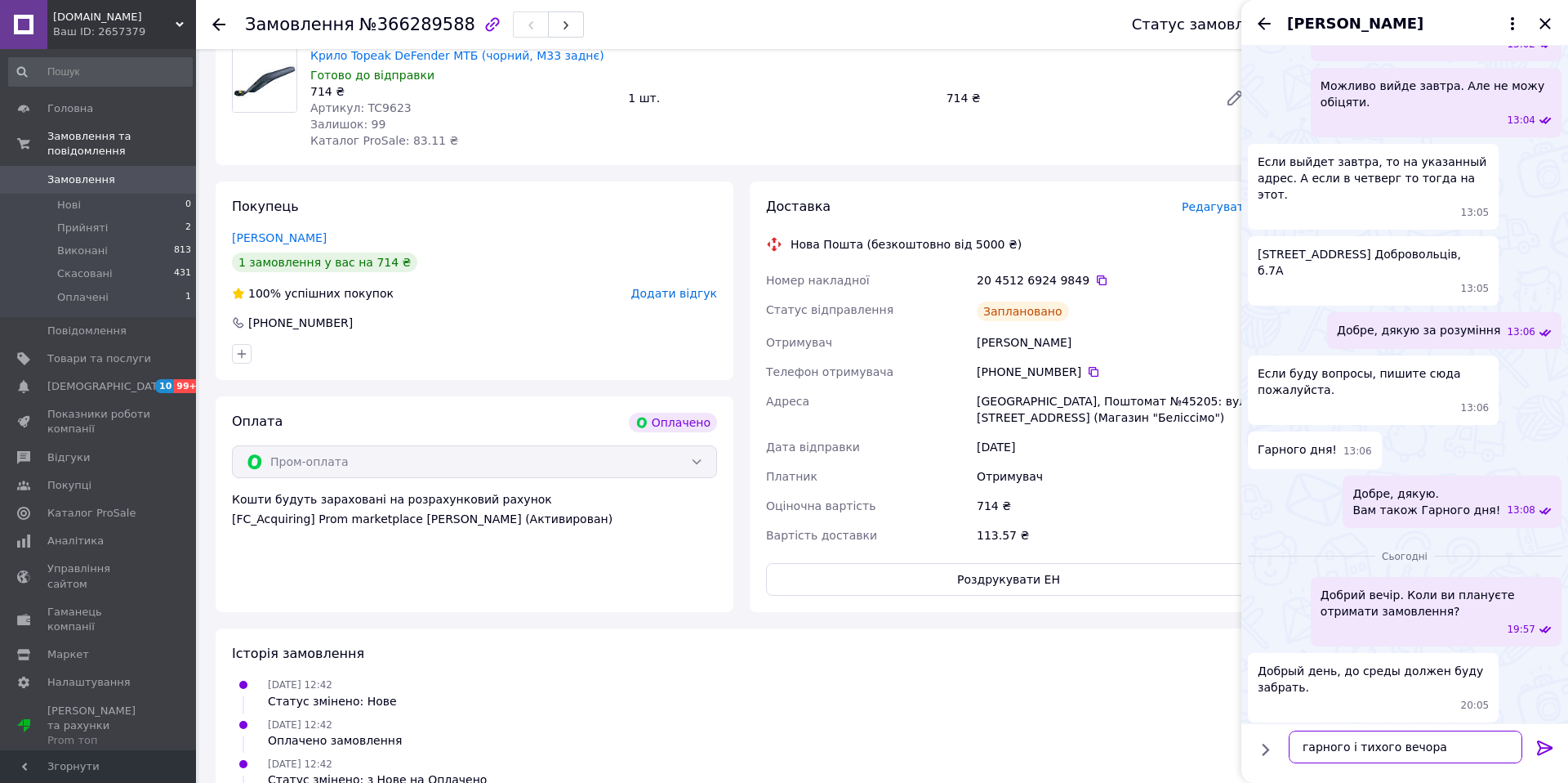
type textarea "гарного і тихого вечора!"
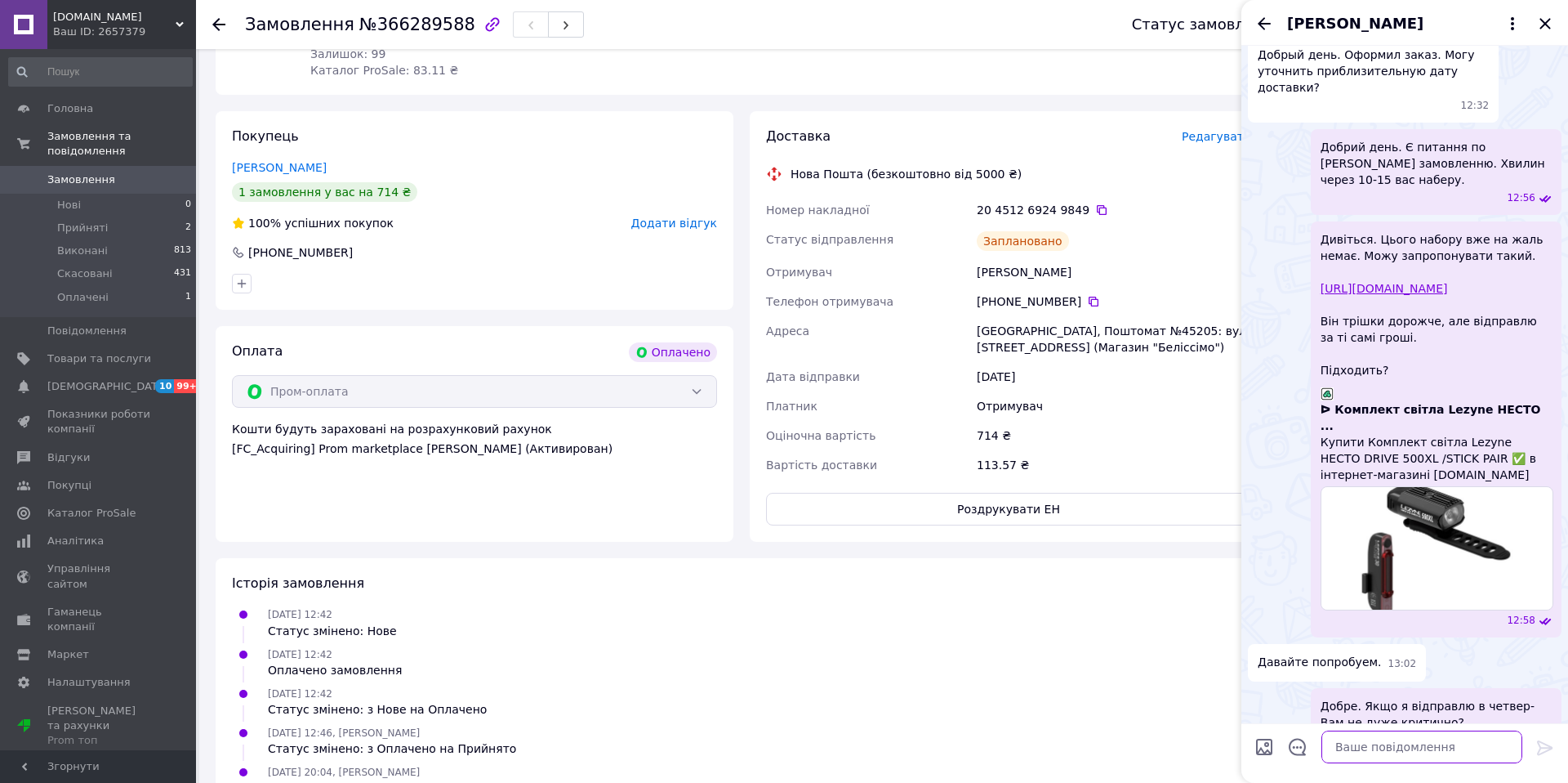
scroll to position [1082, 0]
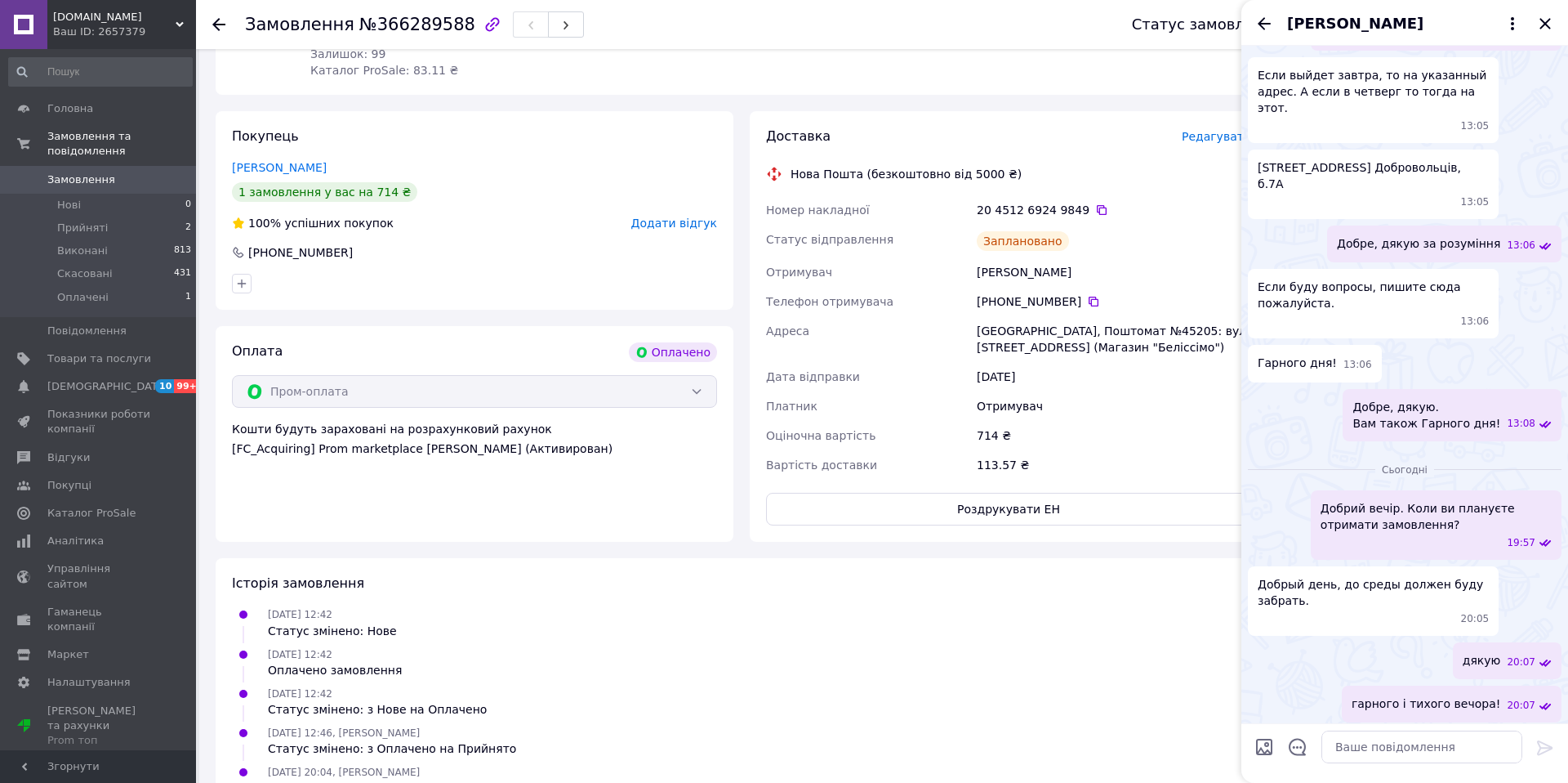
click at [227, 27] on div at bounding box center [228, 24] width 33 height 49
click at [219, 27] on icon at bounding box center [218, 24] width 13 height 13
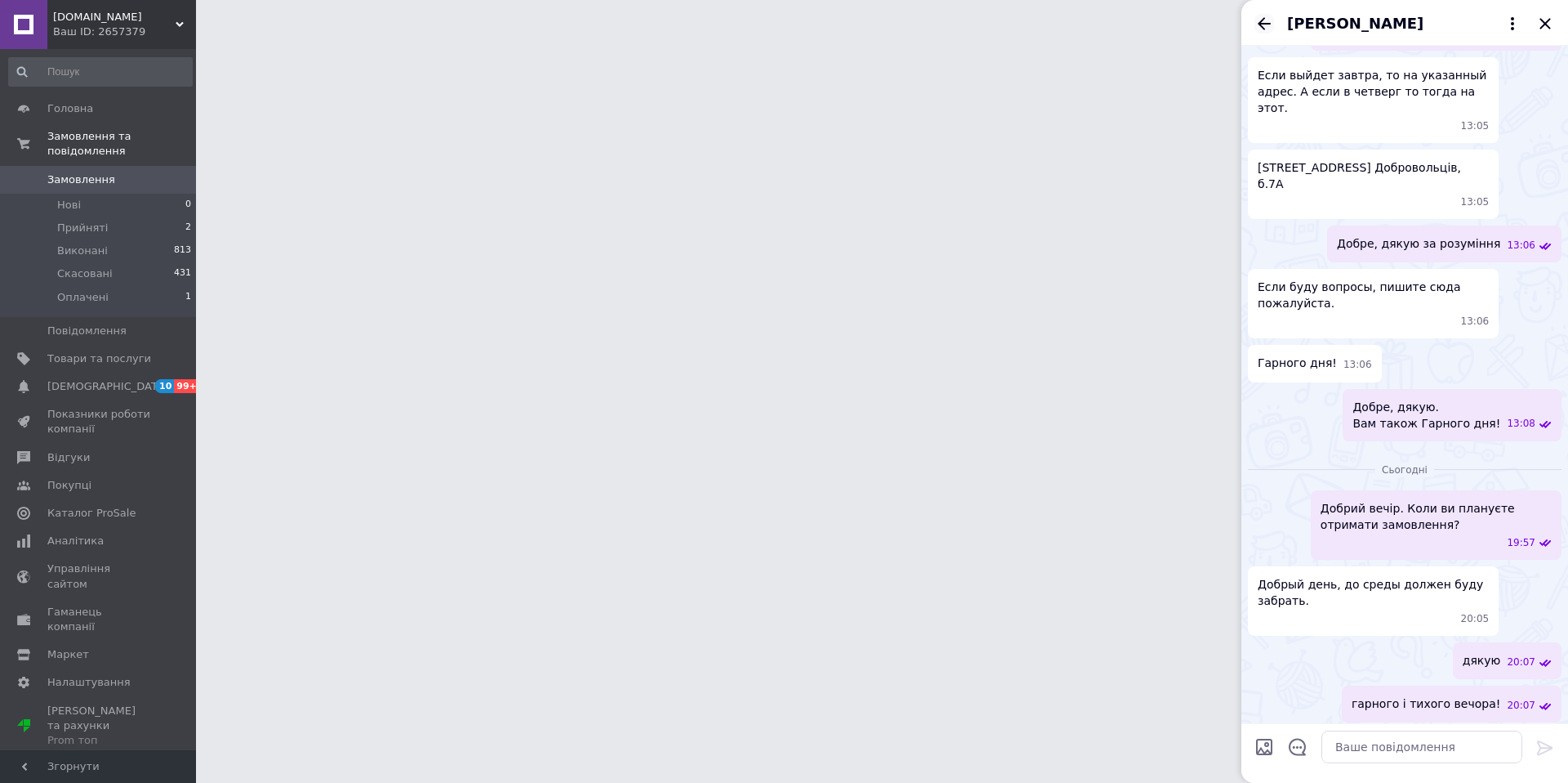
click at [1258, 21] on icon "Назад" at bounding box center [1264, 24] width 20 height 20
